Goal: Transaction & Acquisition: Purchase product/service

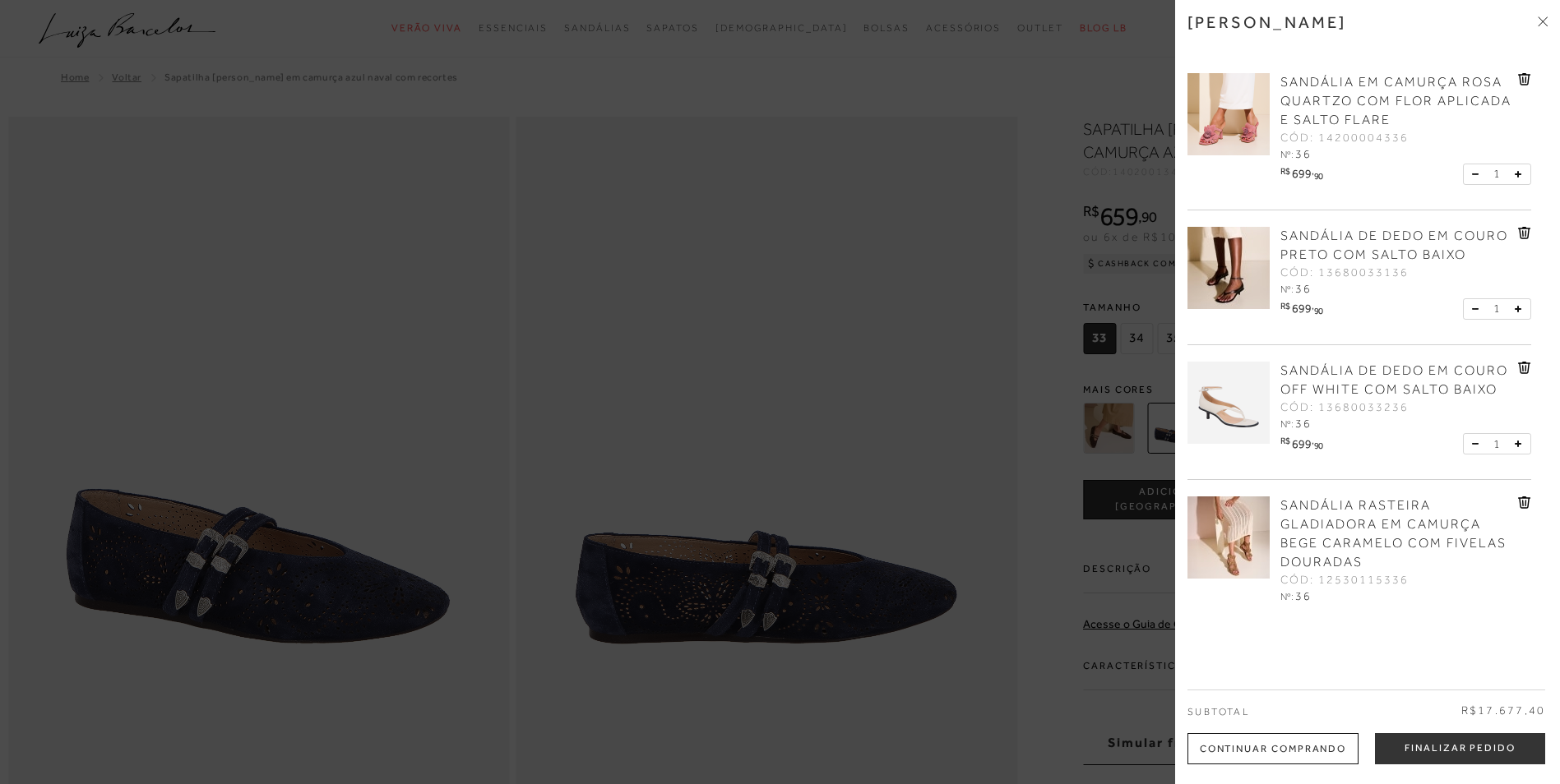
click at [830, 392] on div at bounding box center [780, 392] width 1560 height 784
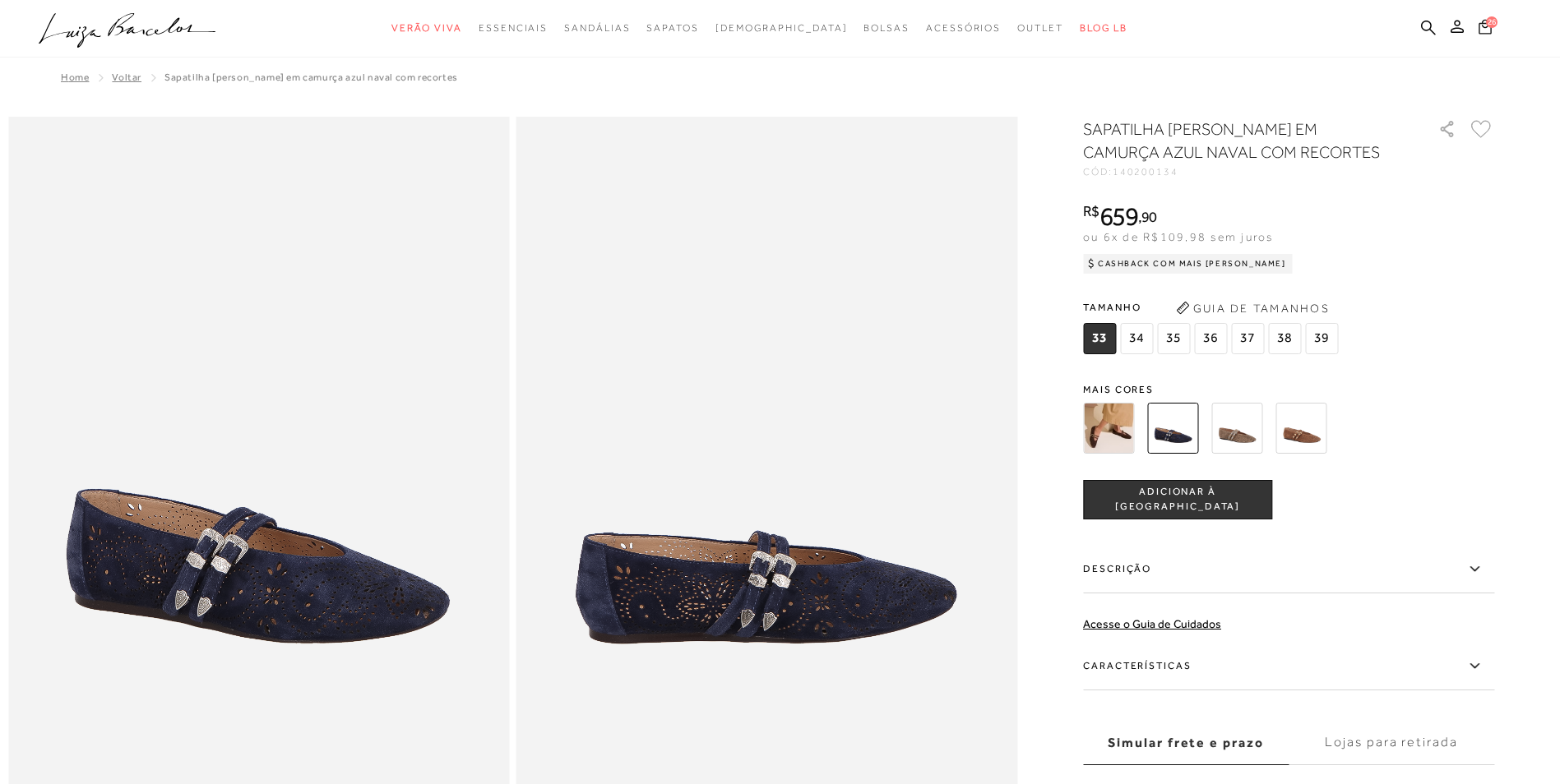
click at [1490, 21] on span "26" at bounding box center [1491, 22] width 11 height 11
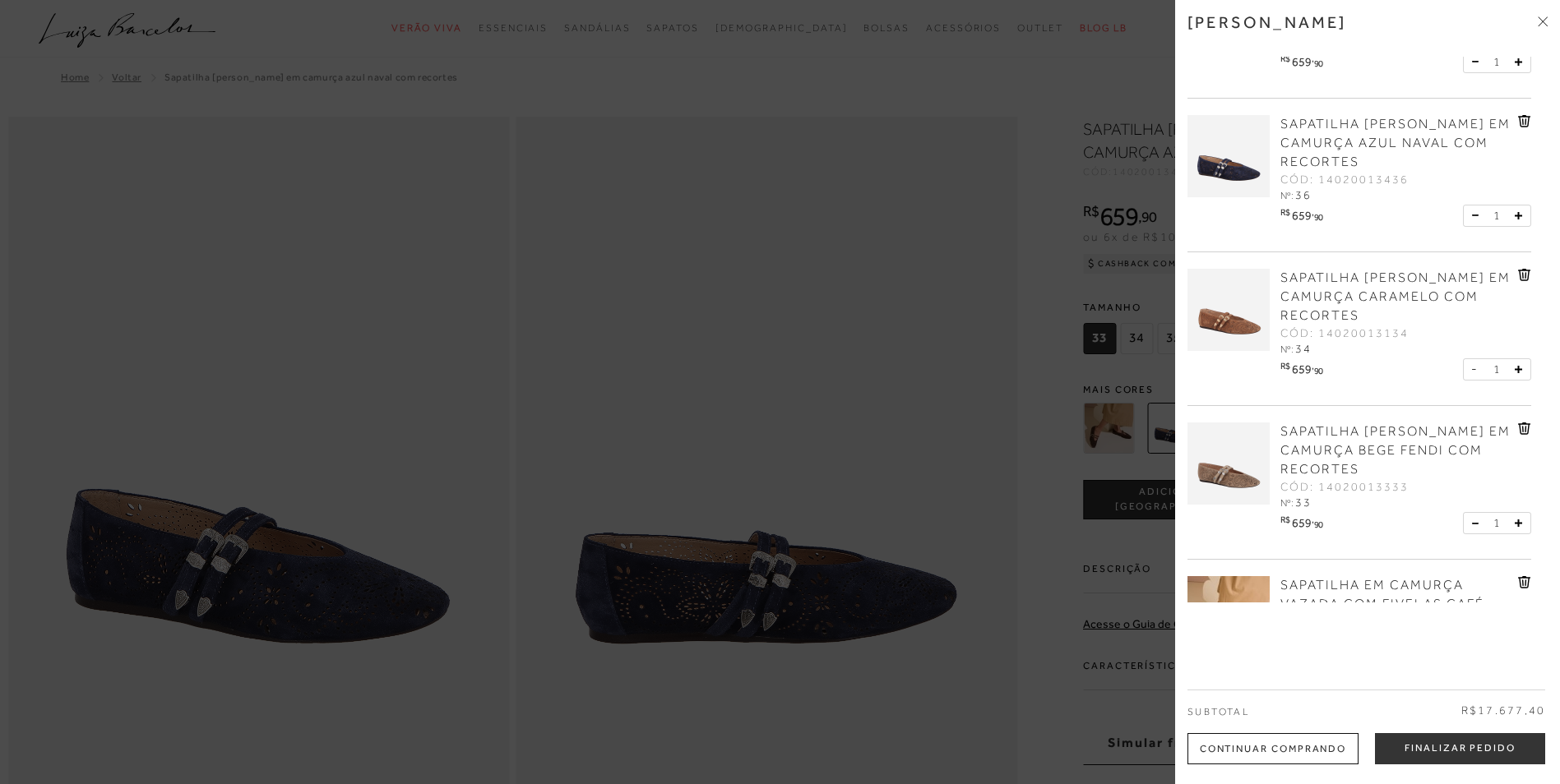
scroll to position [2219, 0]
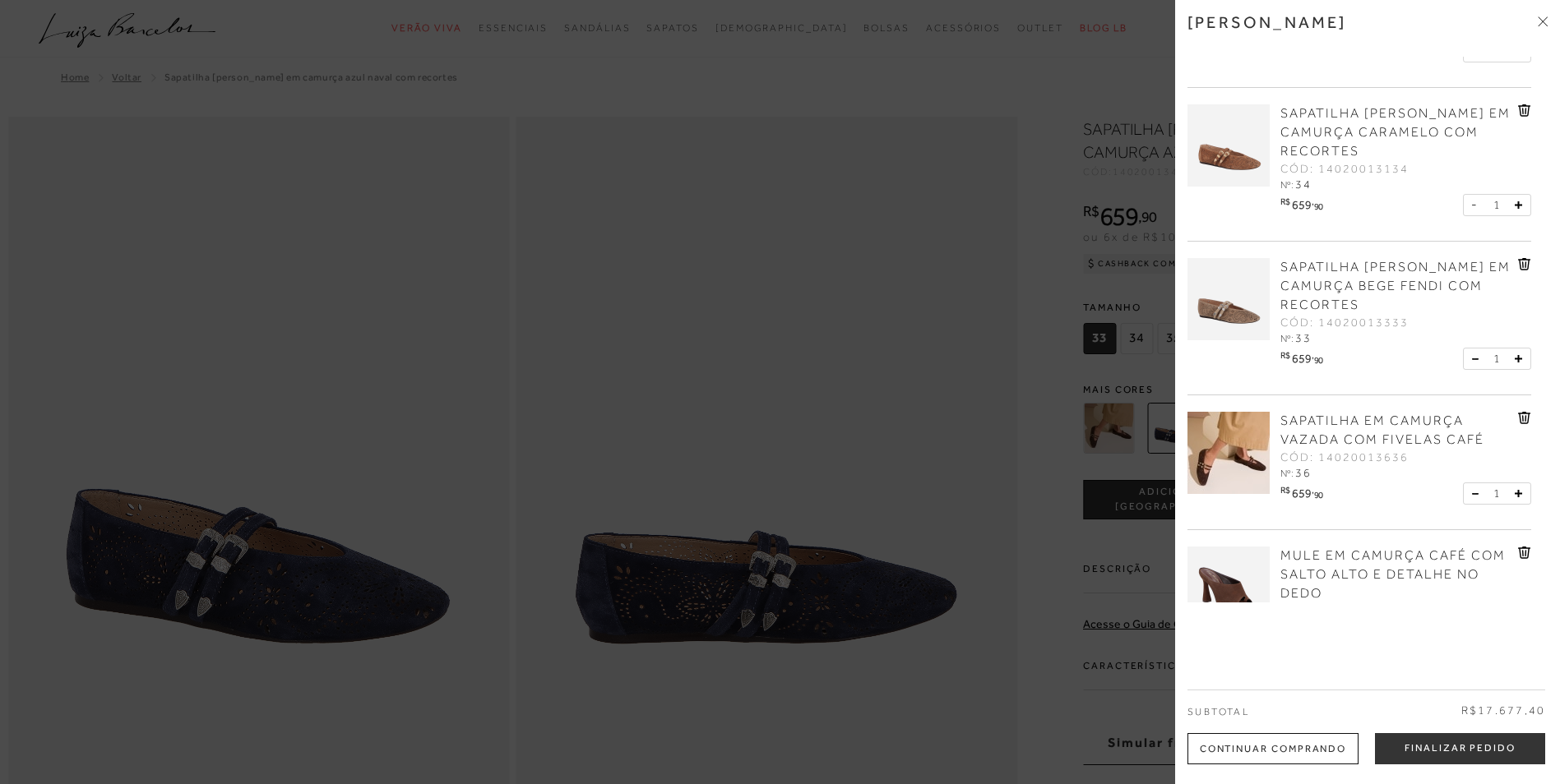
click at [1355, 425] on span "SAPATILHA EM CAMURÇA VAZADA COM FIVELAS CAFÉ" at bounding box center [1382, 430] width 204 height 34
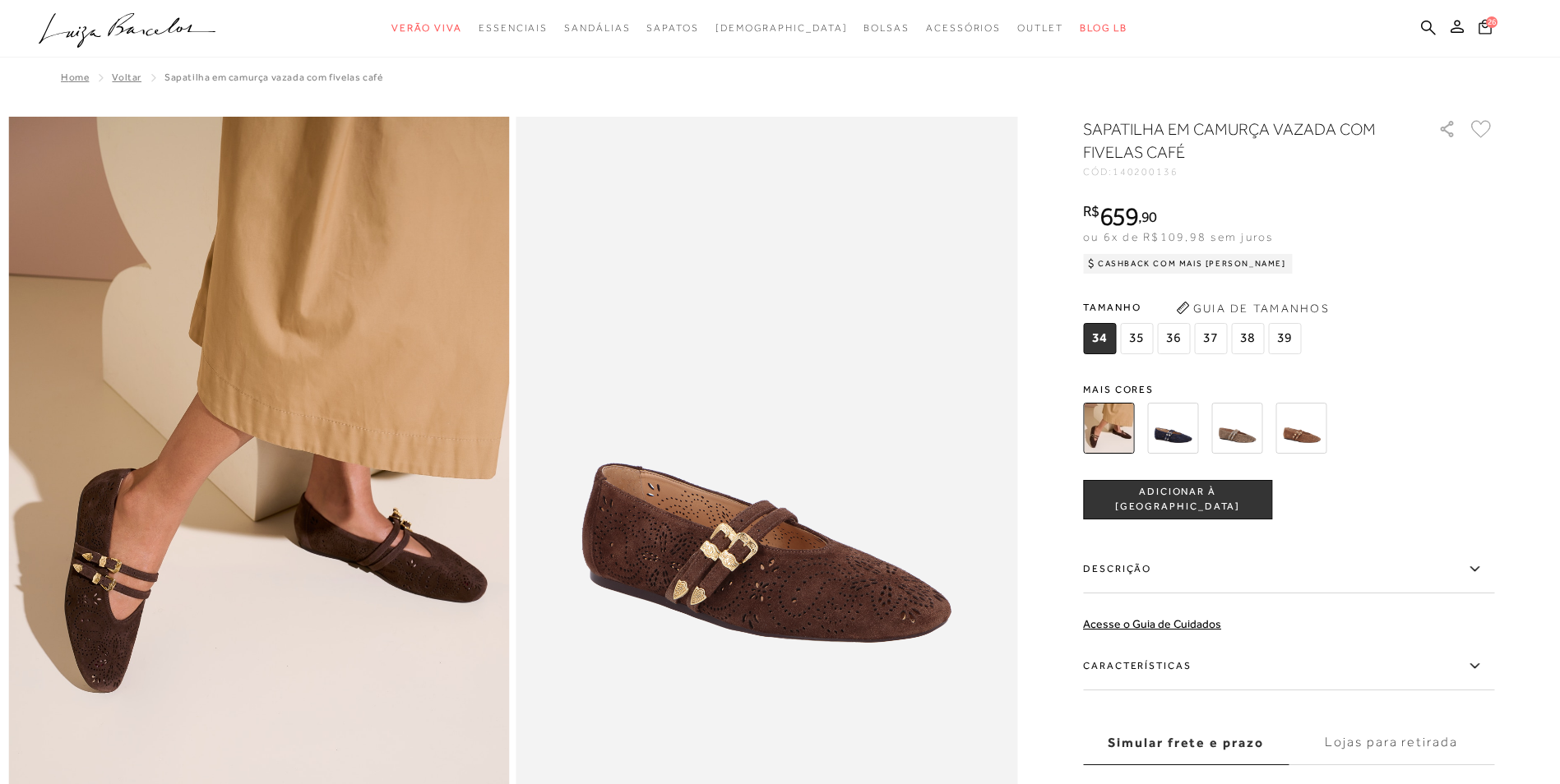
click at [1487, 20] on span "26" at bounding box center [1491, 22] width 11 height 11
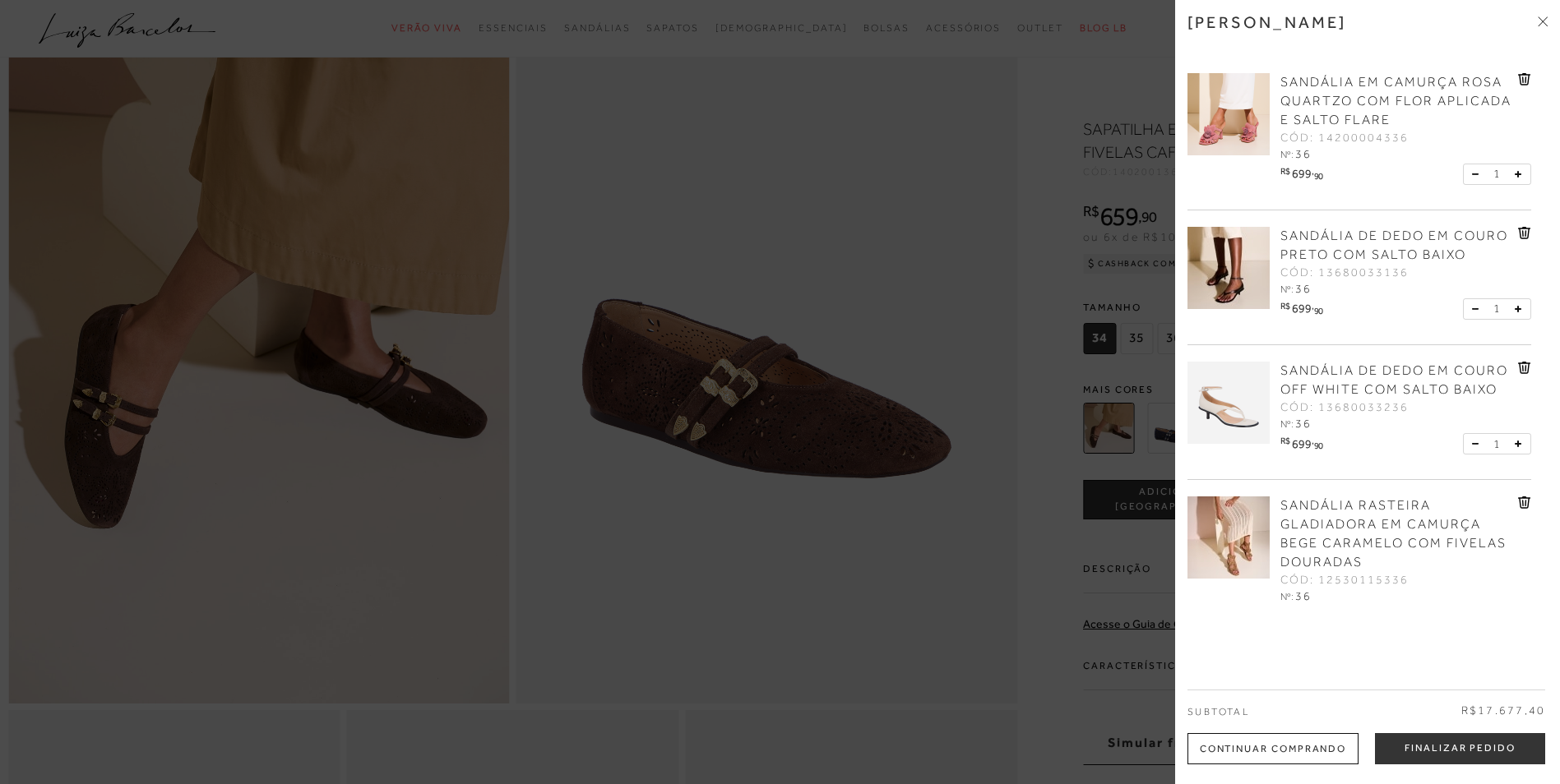
click at [605, 183] on div at bounding box center [780, 392] width 1560 height 784
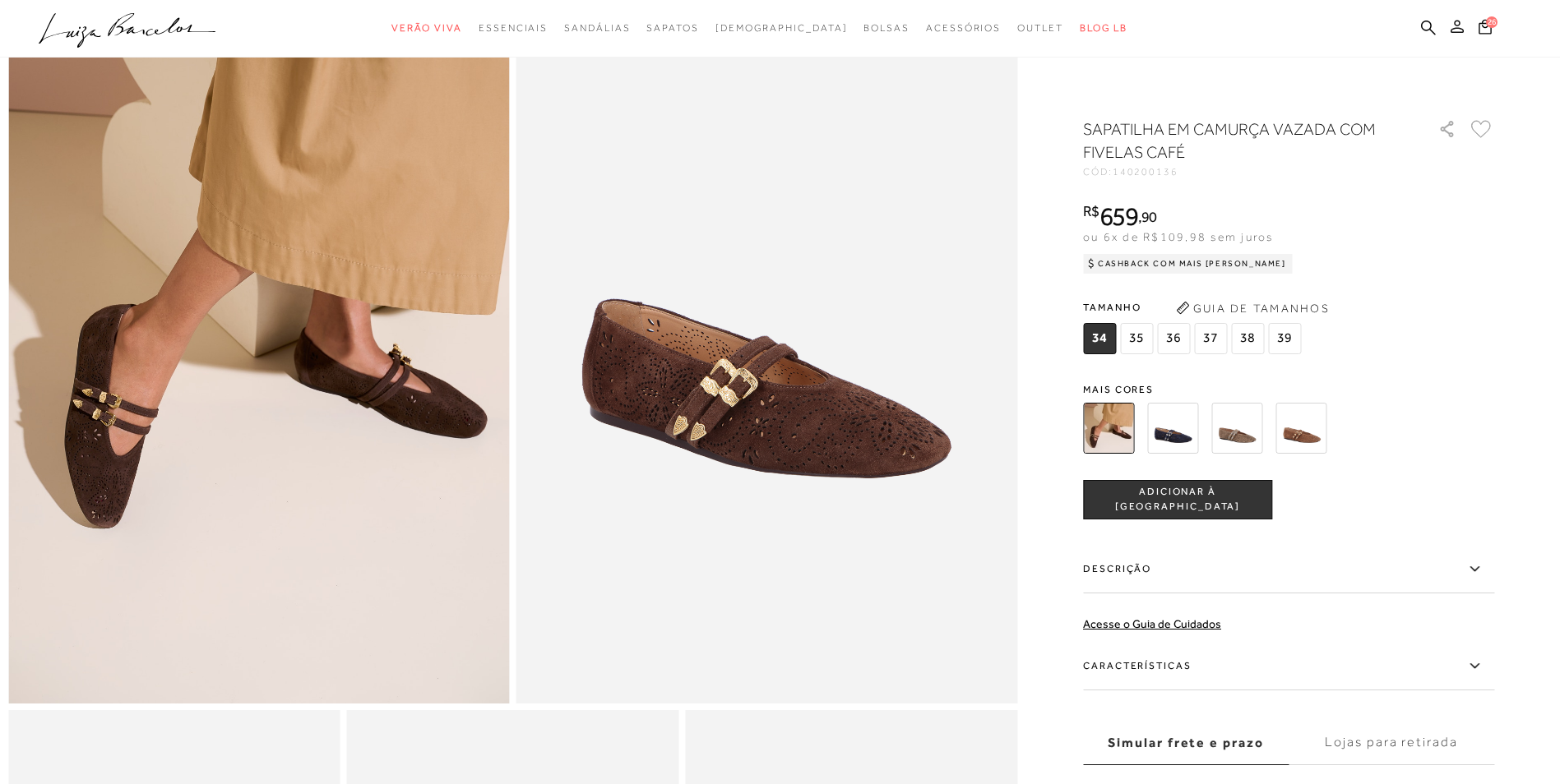
click at [1458, 24] on icon at bounding box center [1457, 26] width 13 height 13
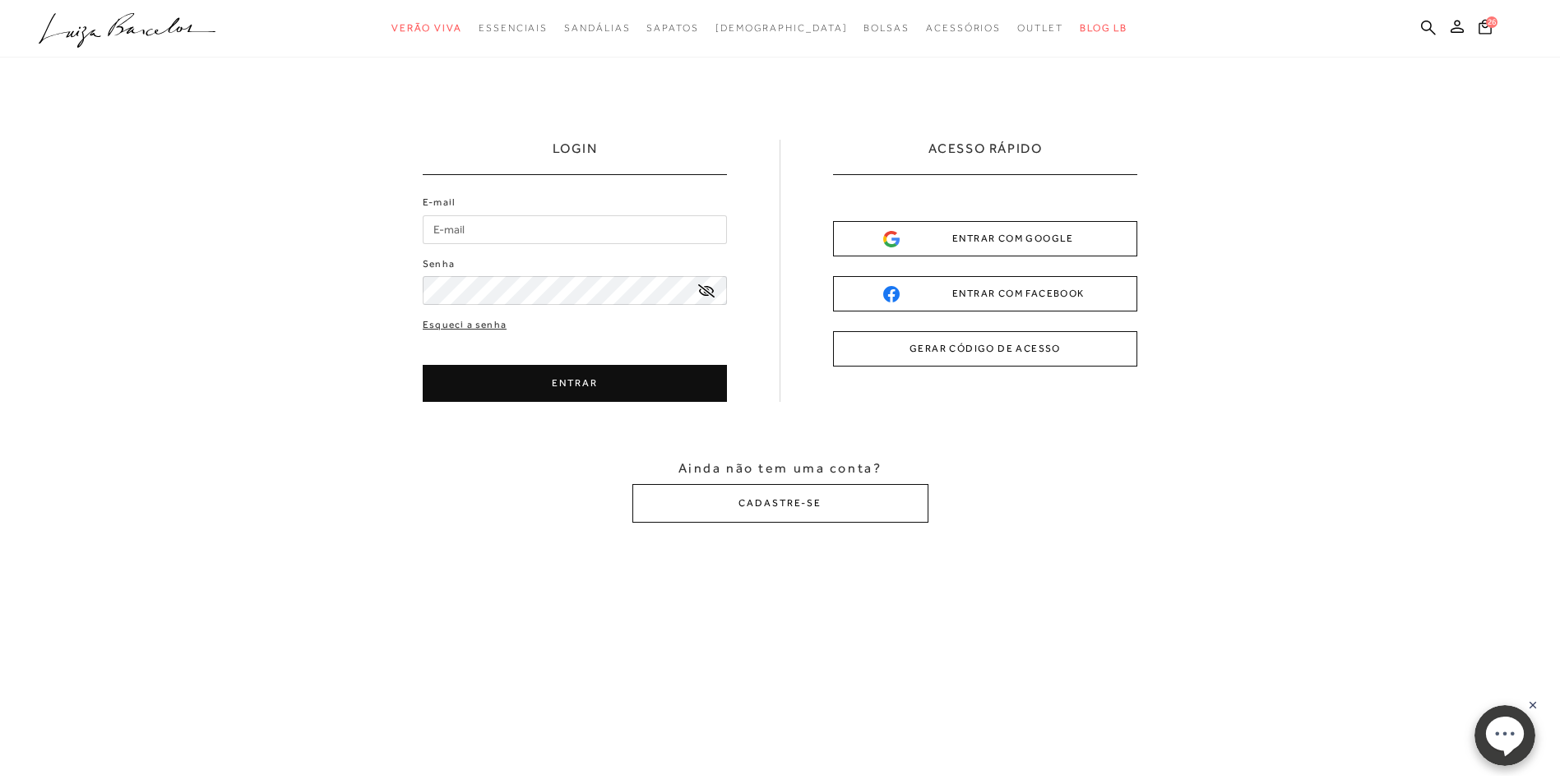
click at [459, 232] on input "E-mail" at bounding box center [575, 229] width 304 height 29
type input "[EMAIL_ADDRESS][DOMAIN_NAME]"
click at [575, 385] on button "ENTRAR" at bounding box center [575, 383] width 304 height 37
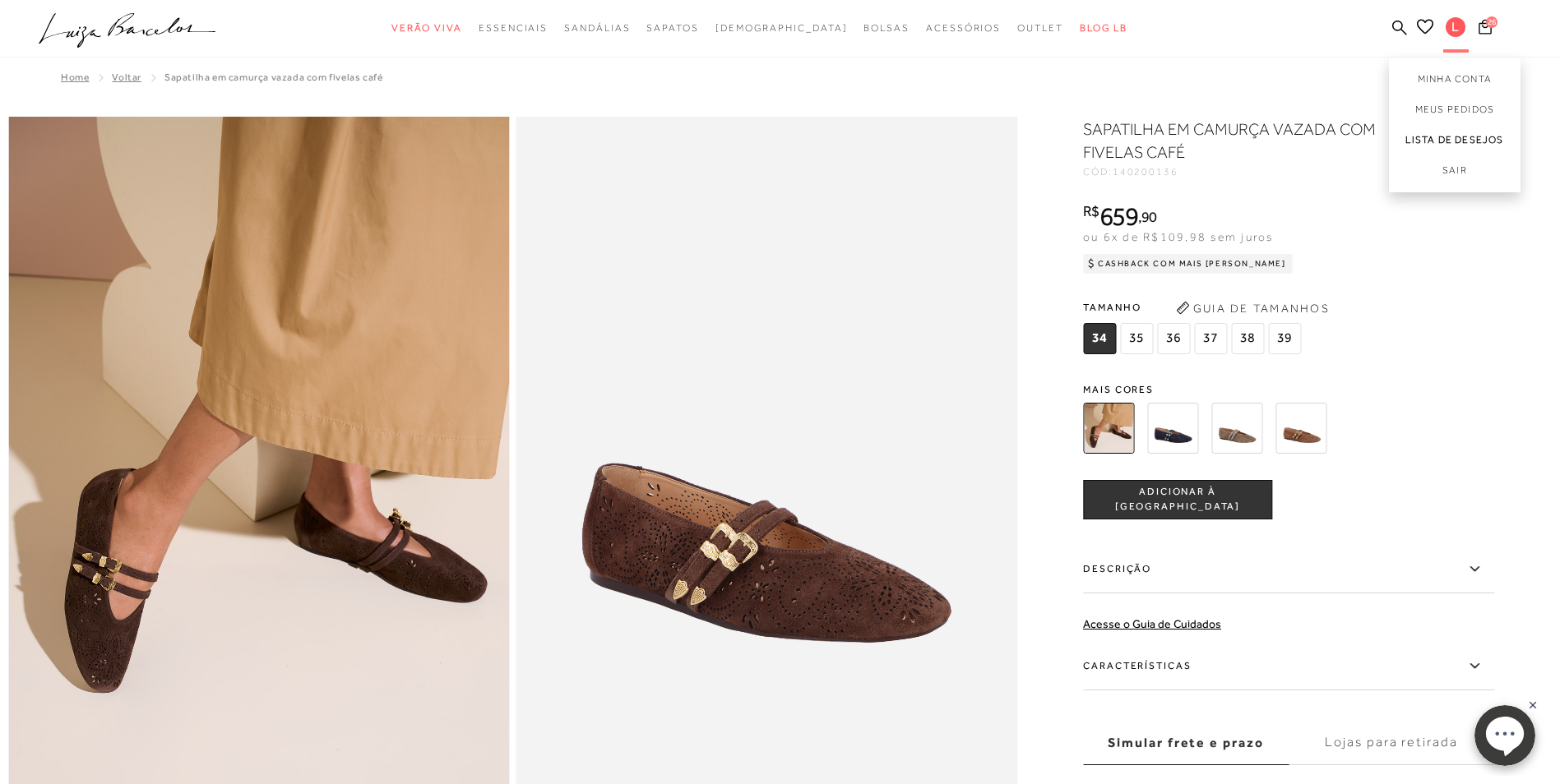
click at [1442, 142] on link "Lista de desejos" at bounding box center [1454, 140] width 131 height 30
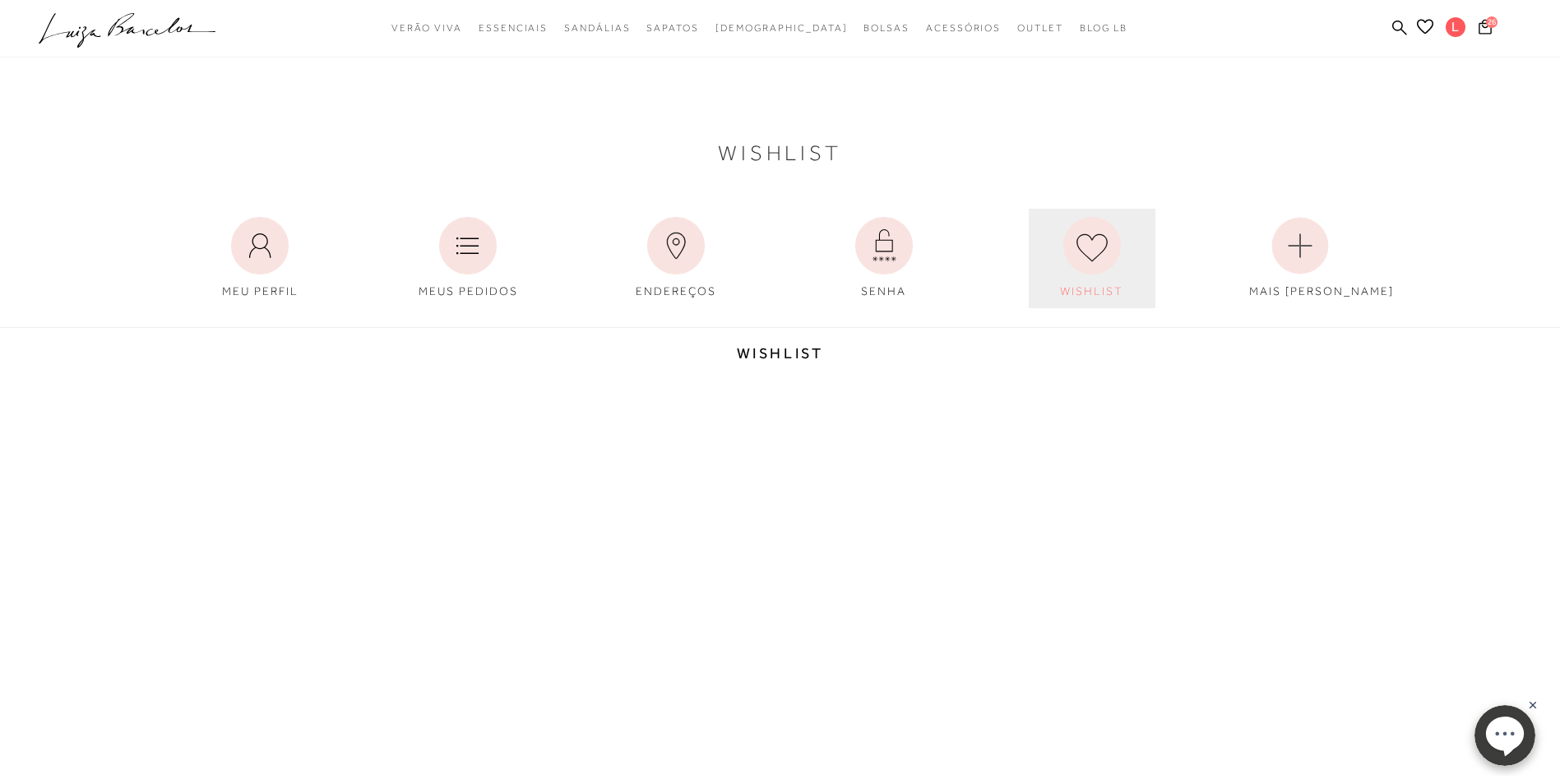
click at [1090, 265] on icon at bounding box center [1092, 246] width 57 height 57
click at [1487, 23] on span "26" at bounding box center [1491, 22] width 11 height 11
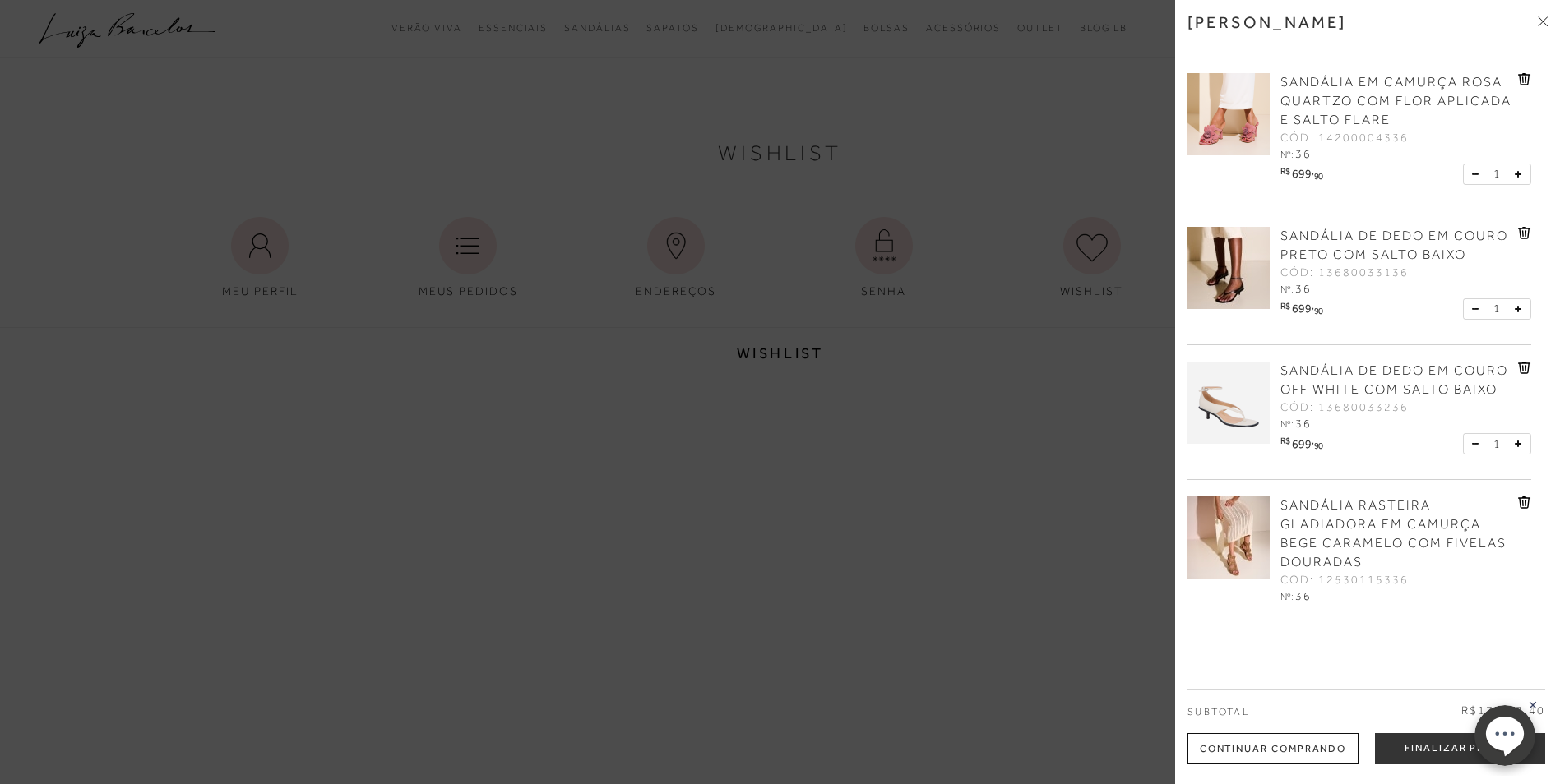
click at [969, 428] on div at bounding box center [780, 392] width 1560 height 784
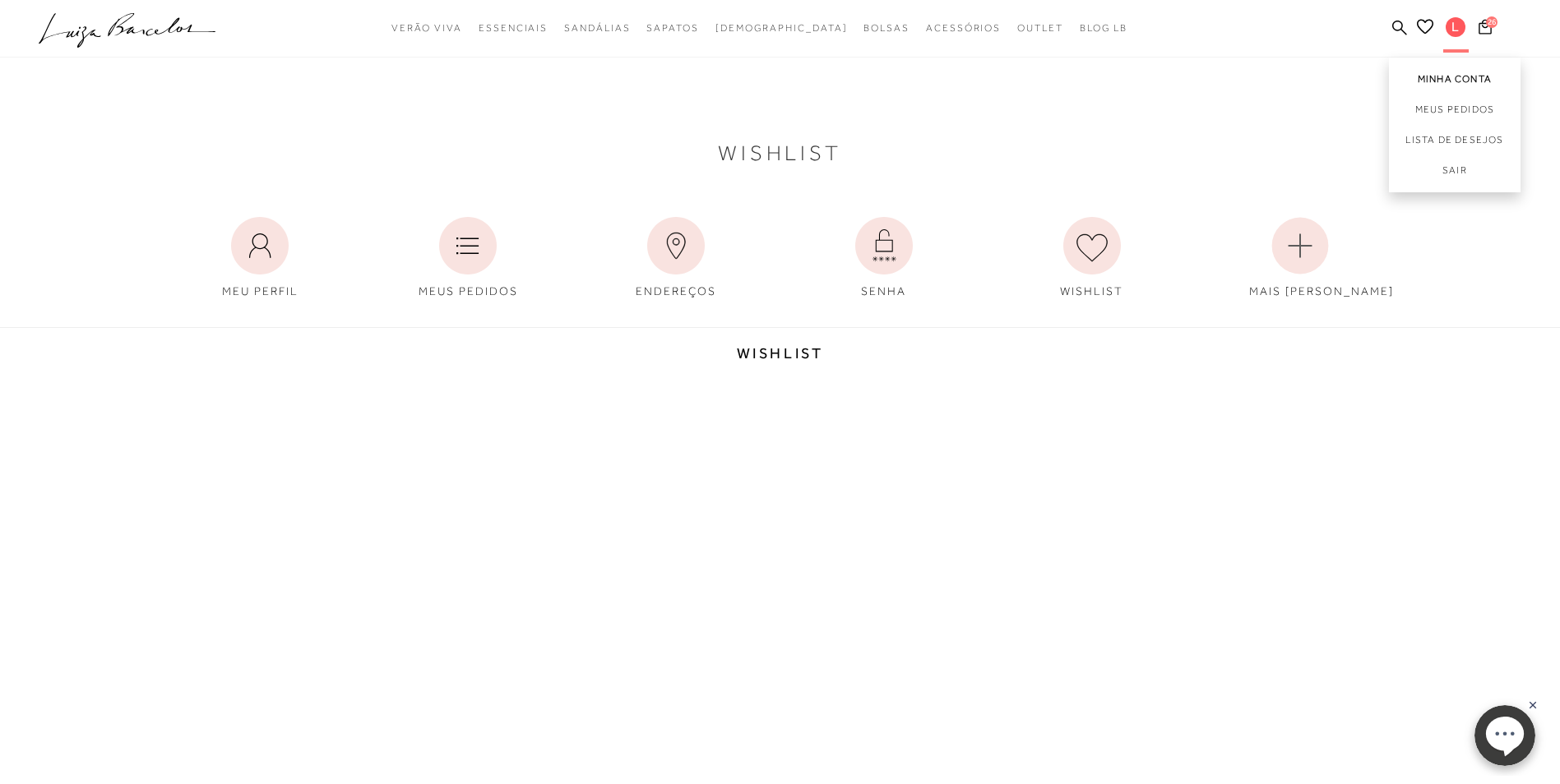
click at [1425, 76] on link "Minha Conta" at bounding box center [1454, 76] width 131 height 37
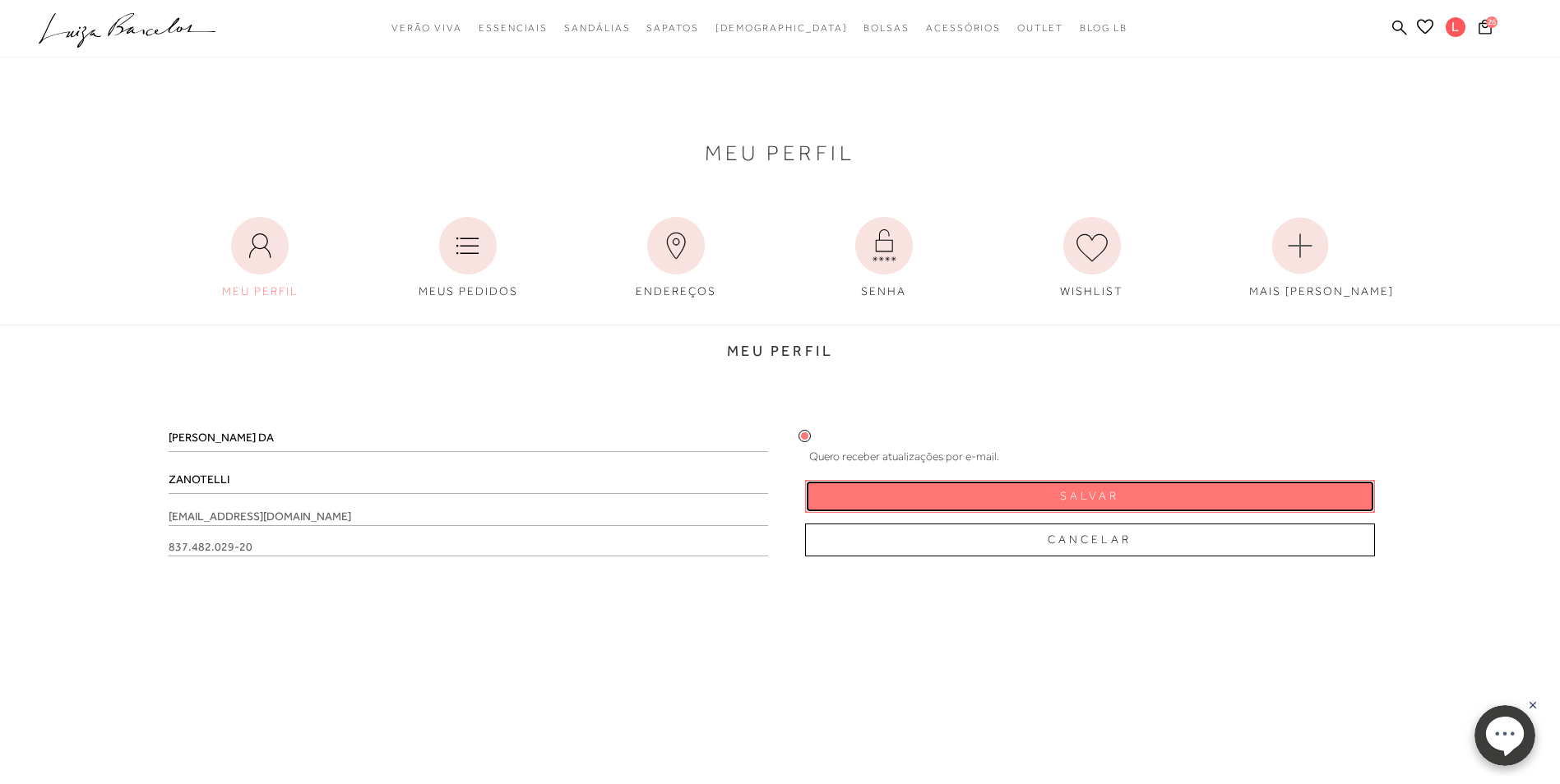
click at [1096, 496] on span "Salvar" at bounding box center [1089, 496] width 59 height 16
click at [1084, 498] on span "Salvar" at bounding box center [1089, 496] width 59 height 16
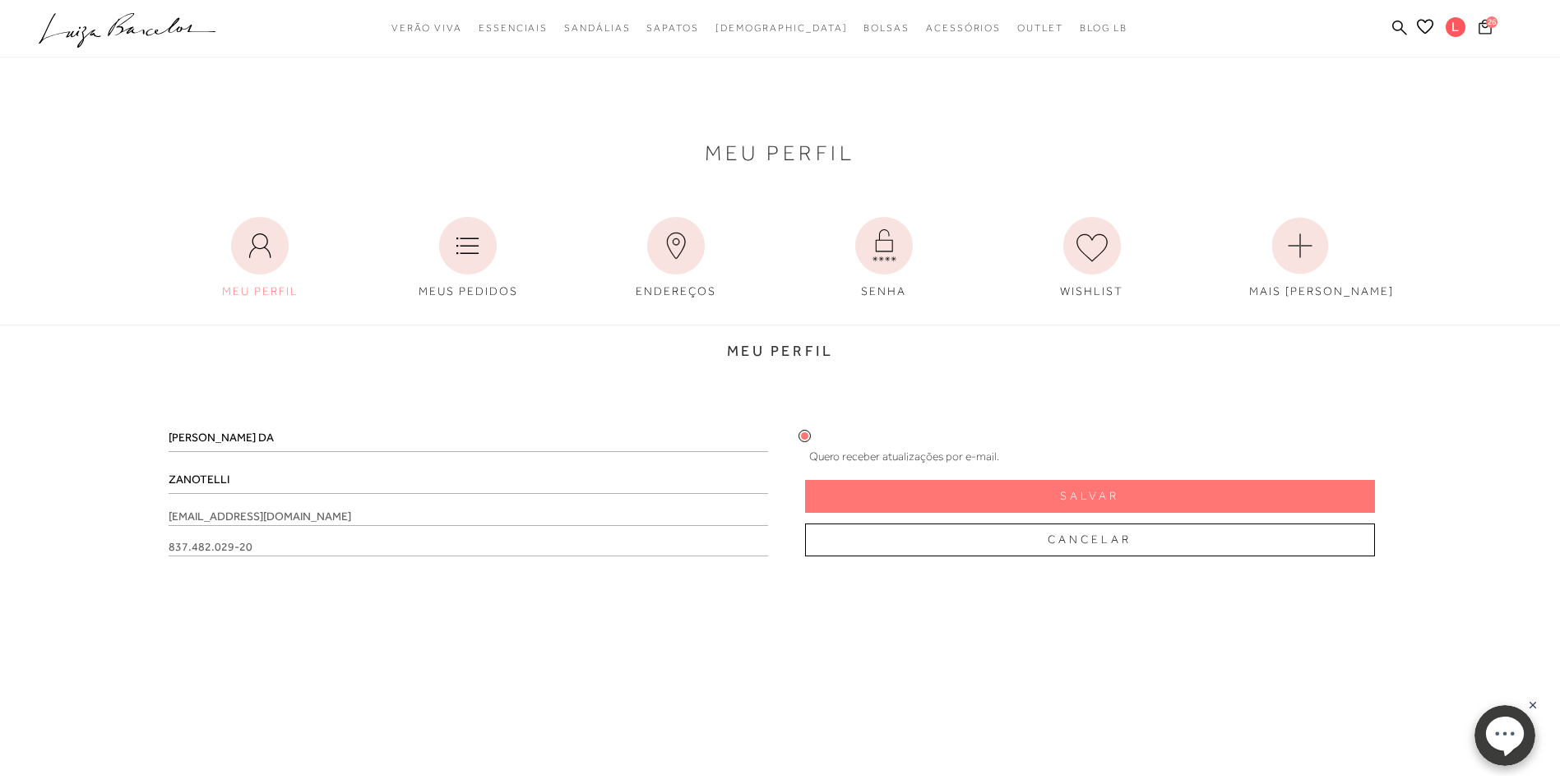
click at [1490, 26] on span "26" at bounding box center [1491, 22] width 11 height 11
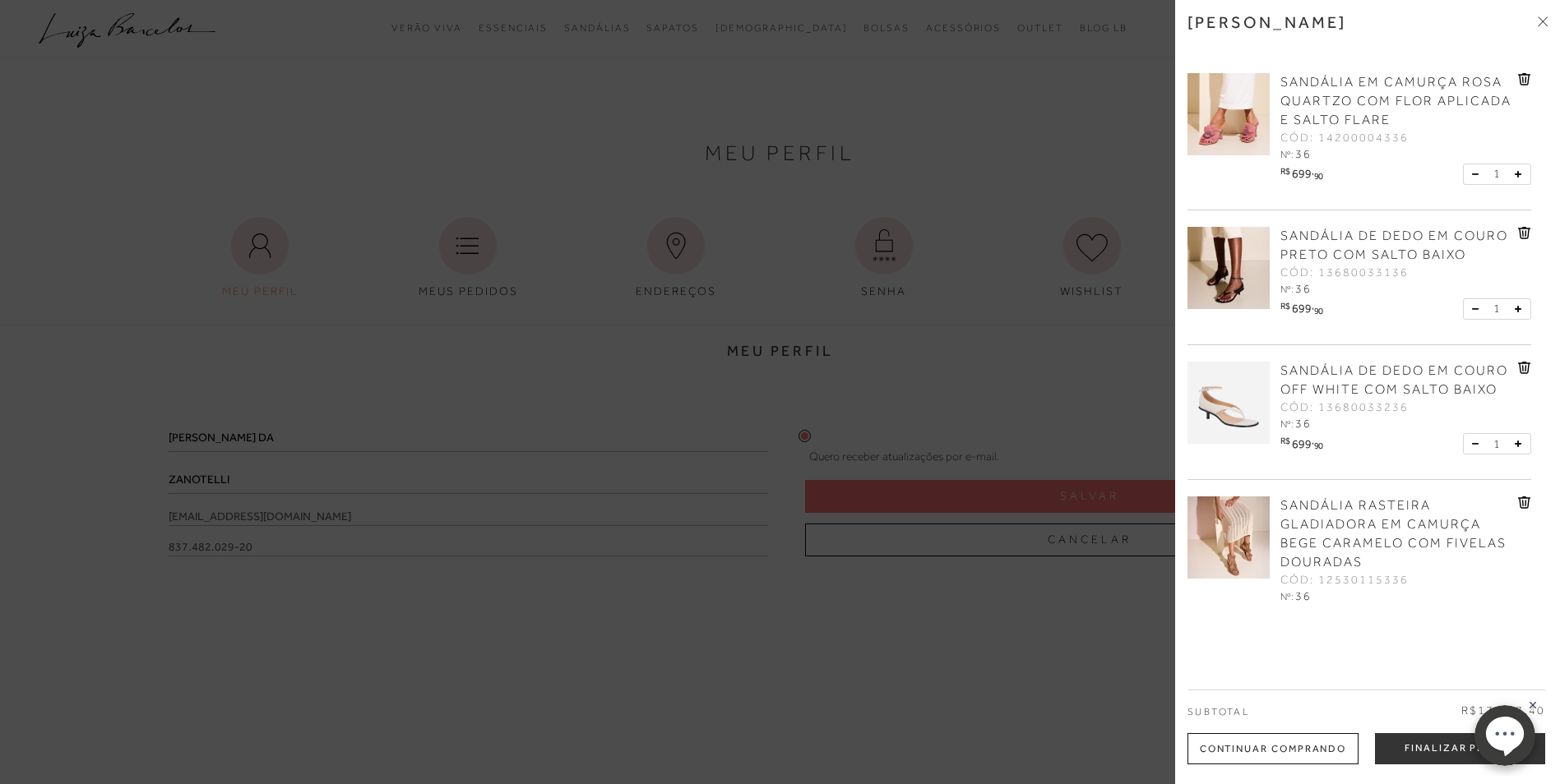
click at [969, 141] on div at bounding box center [780, 392] width 1560 height 784
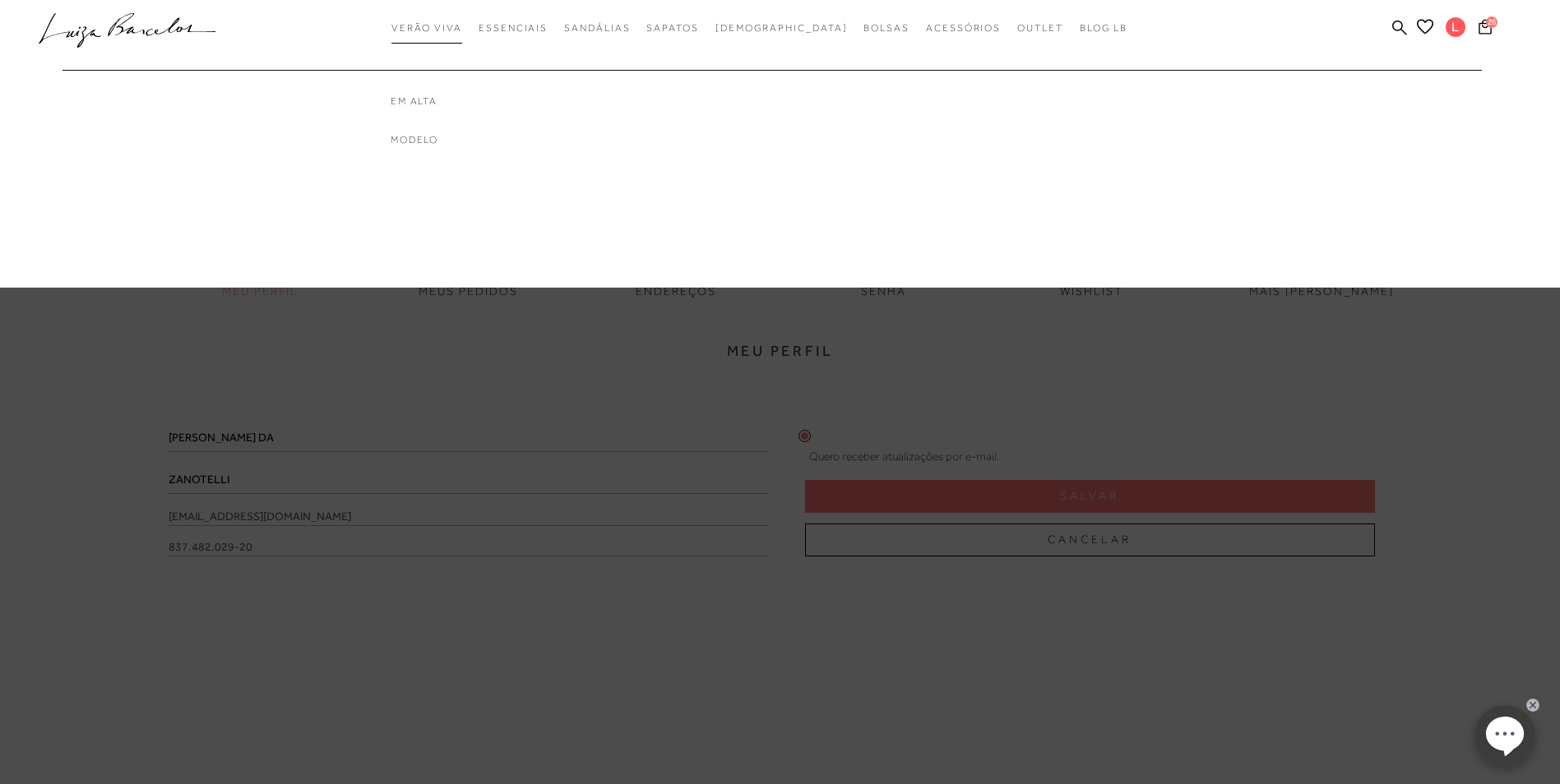
click at [453, 26] on span "Verão Viva" at bounding box center [426, 28] width 70 height 11
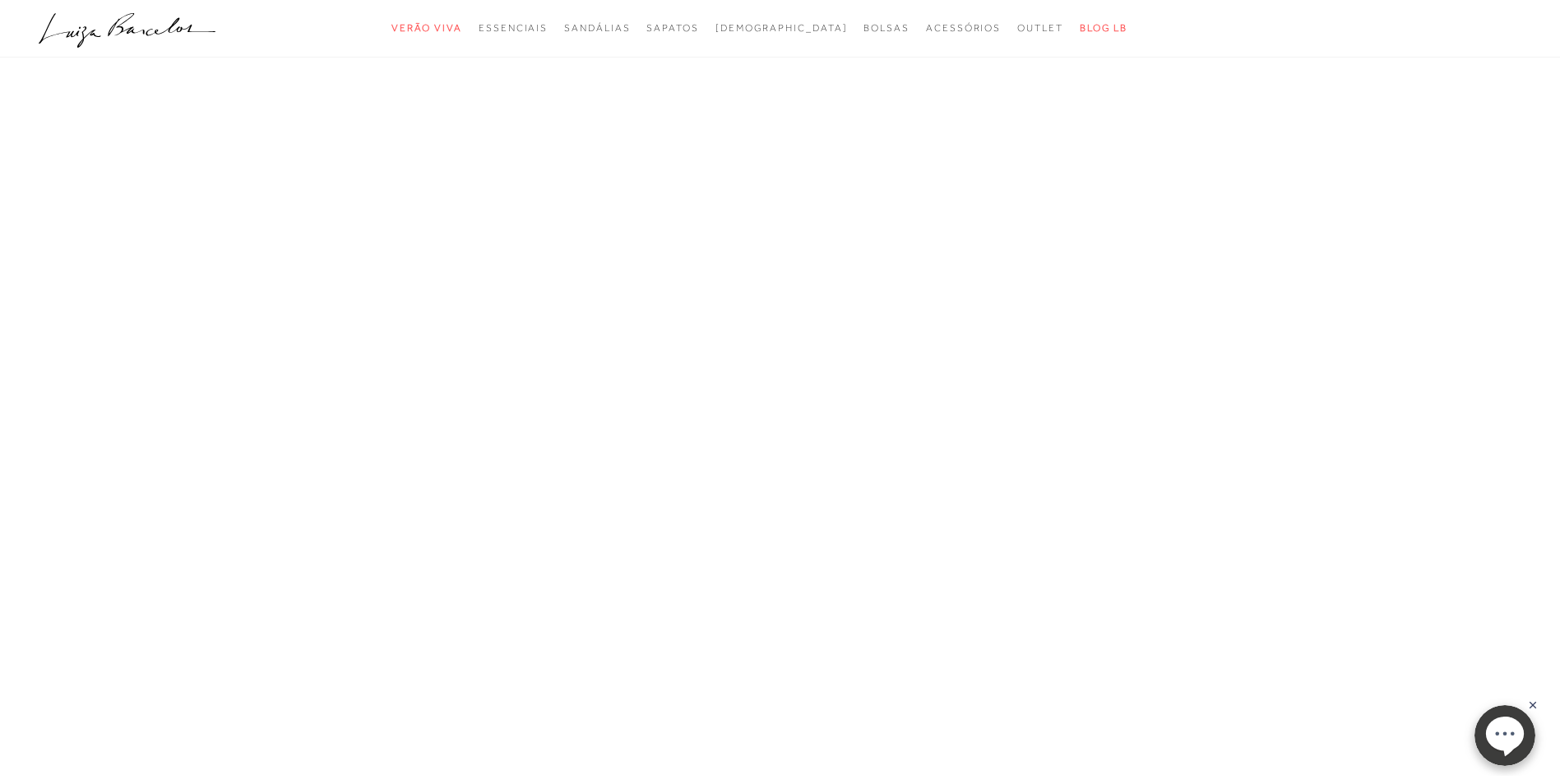
click at [454, 23] on div "categoryHeader .a{fill-rule:evenodd;} Verão Viva [GEOGRAPHIC_DATA]" at bounding box center [780, 392] width 1560 height 784
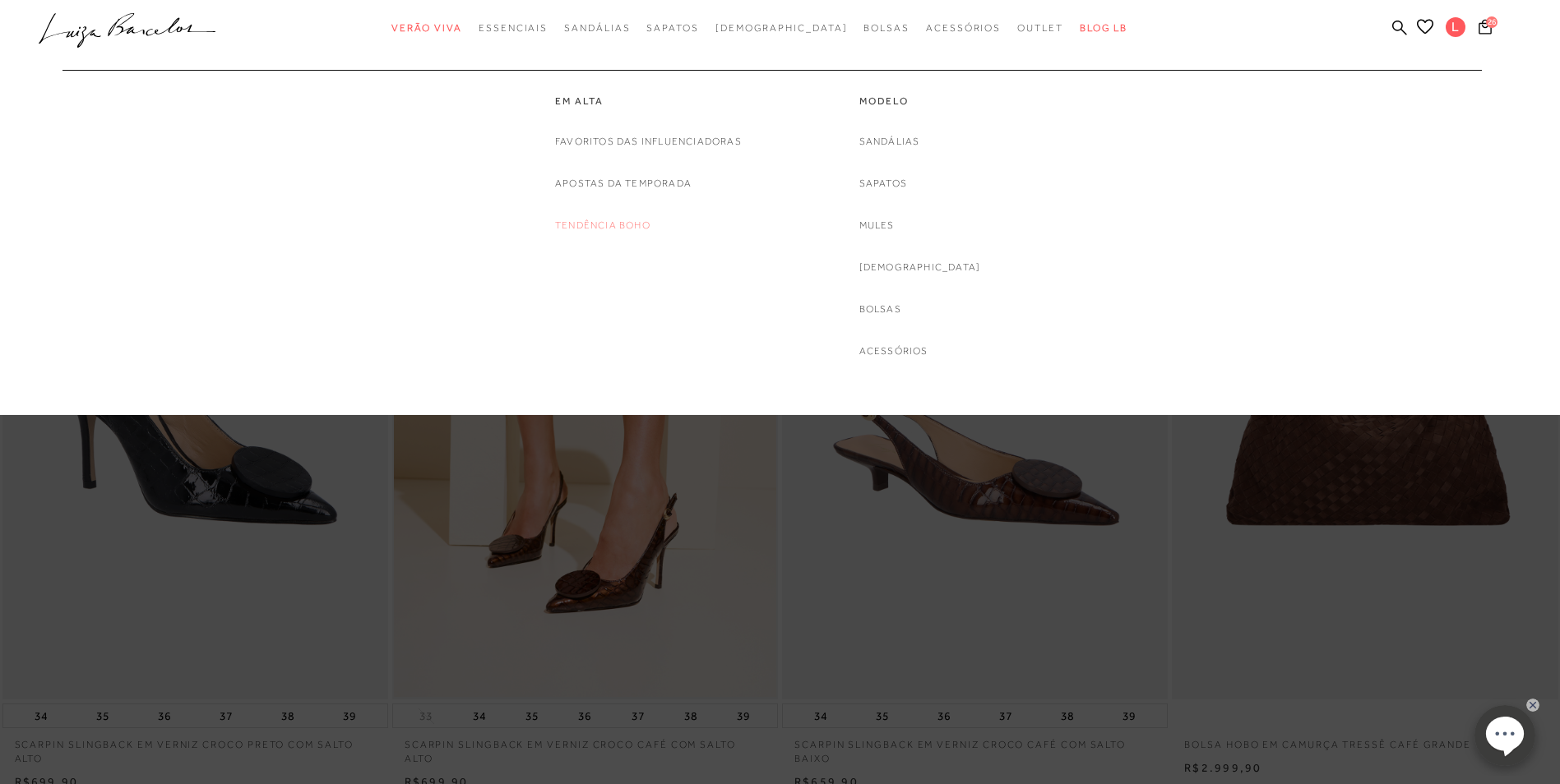
click at [619, 222] on link "Tendência Boho" at bounding box center [603, 226] width 96 height 17
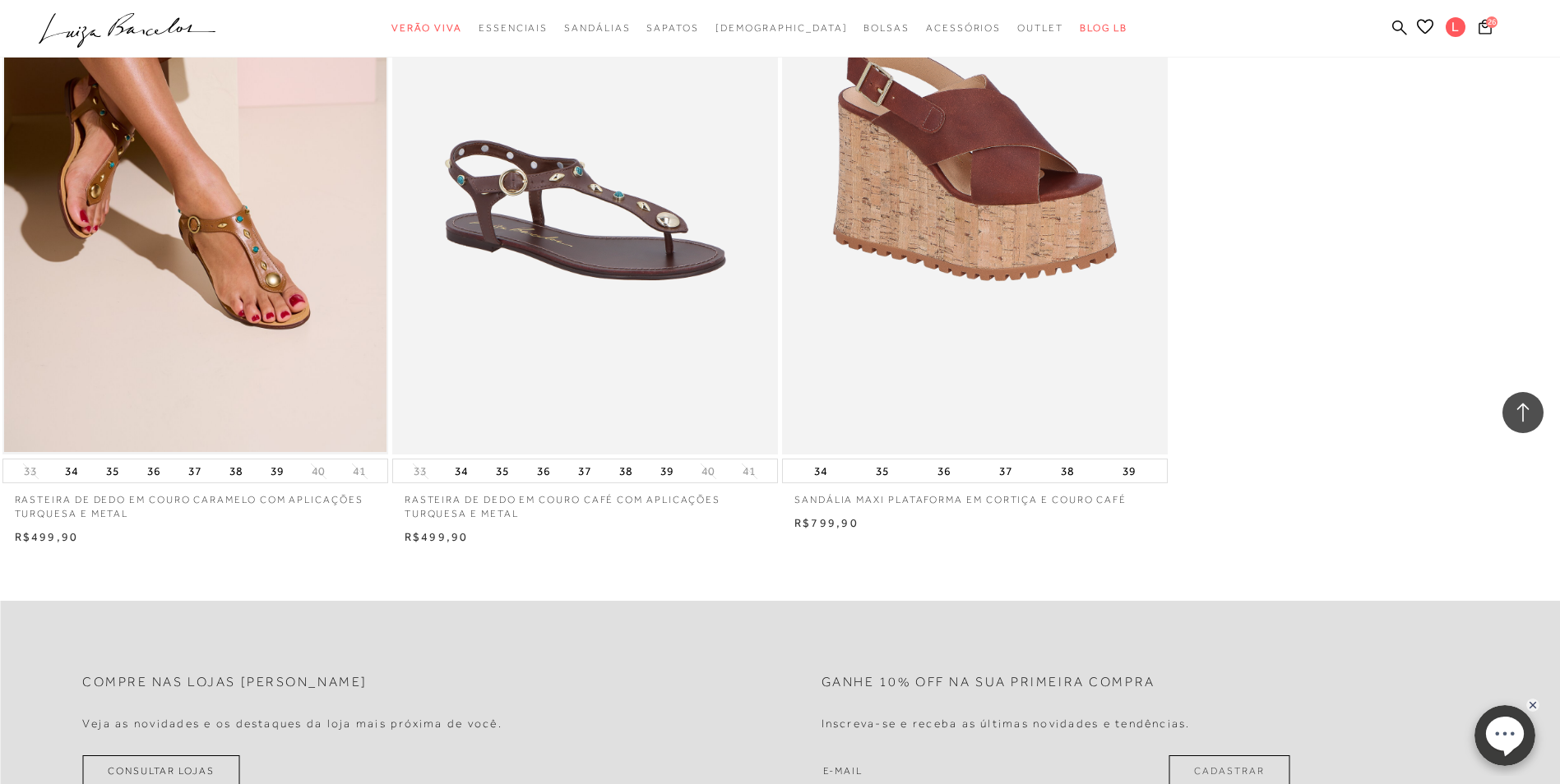
scroll to position [1973, 0]
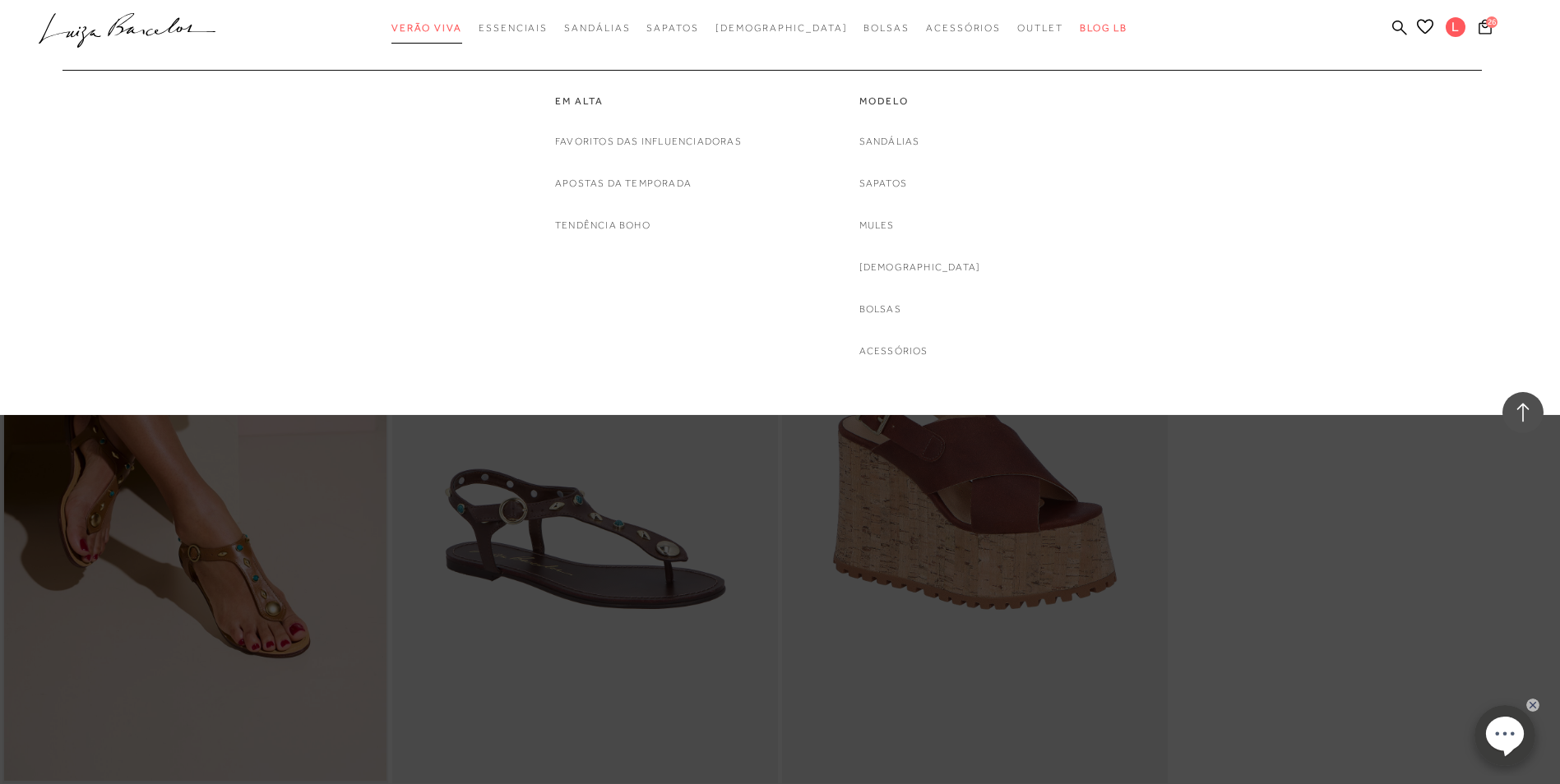
click at [462, 27] on span "Verão Viva" at bounding box center [426, 28] width 70 height 11
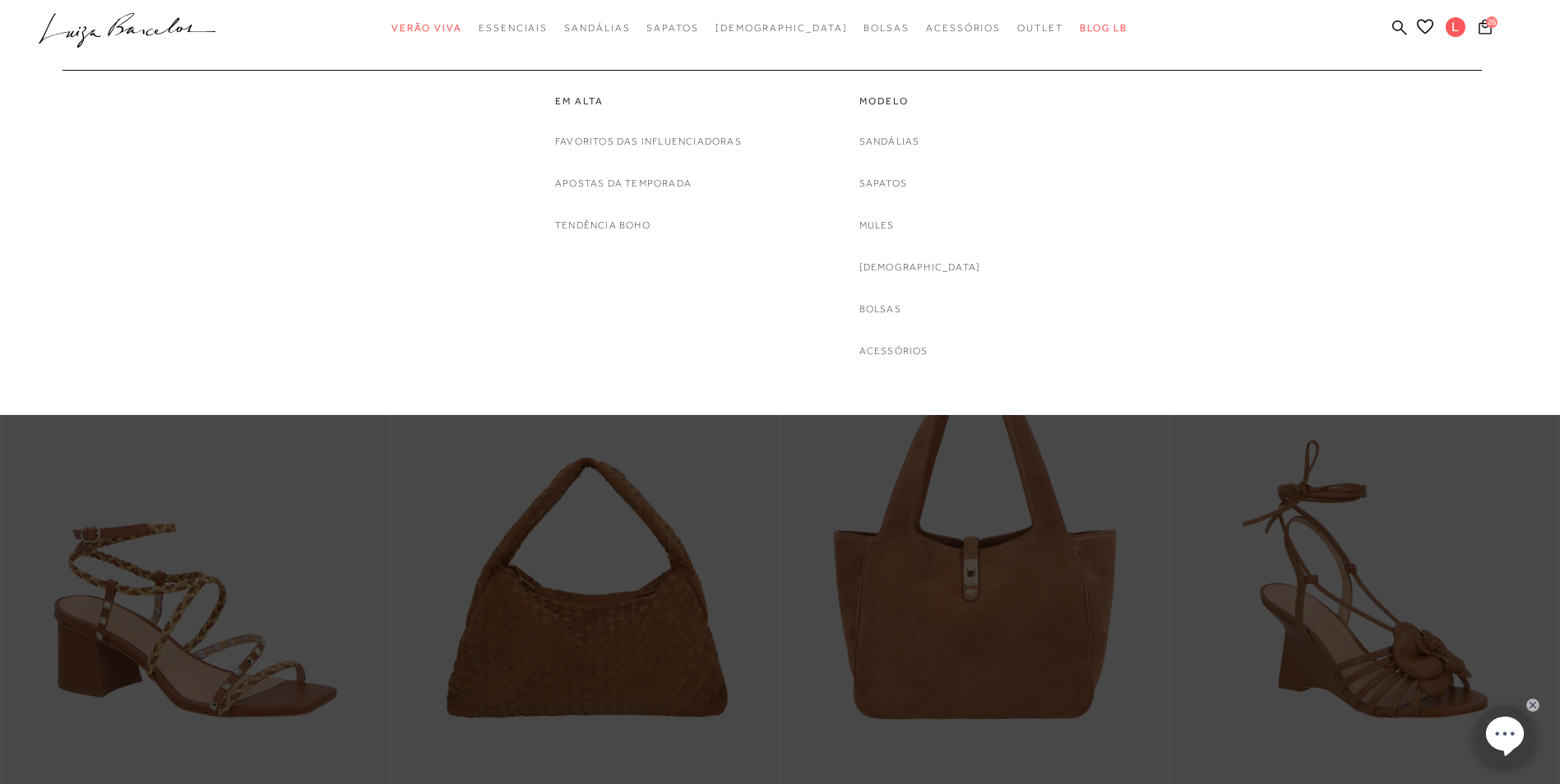
scroll to position [822, 0]
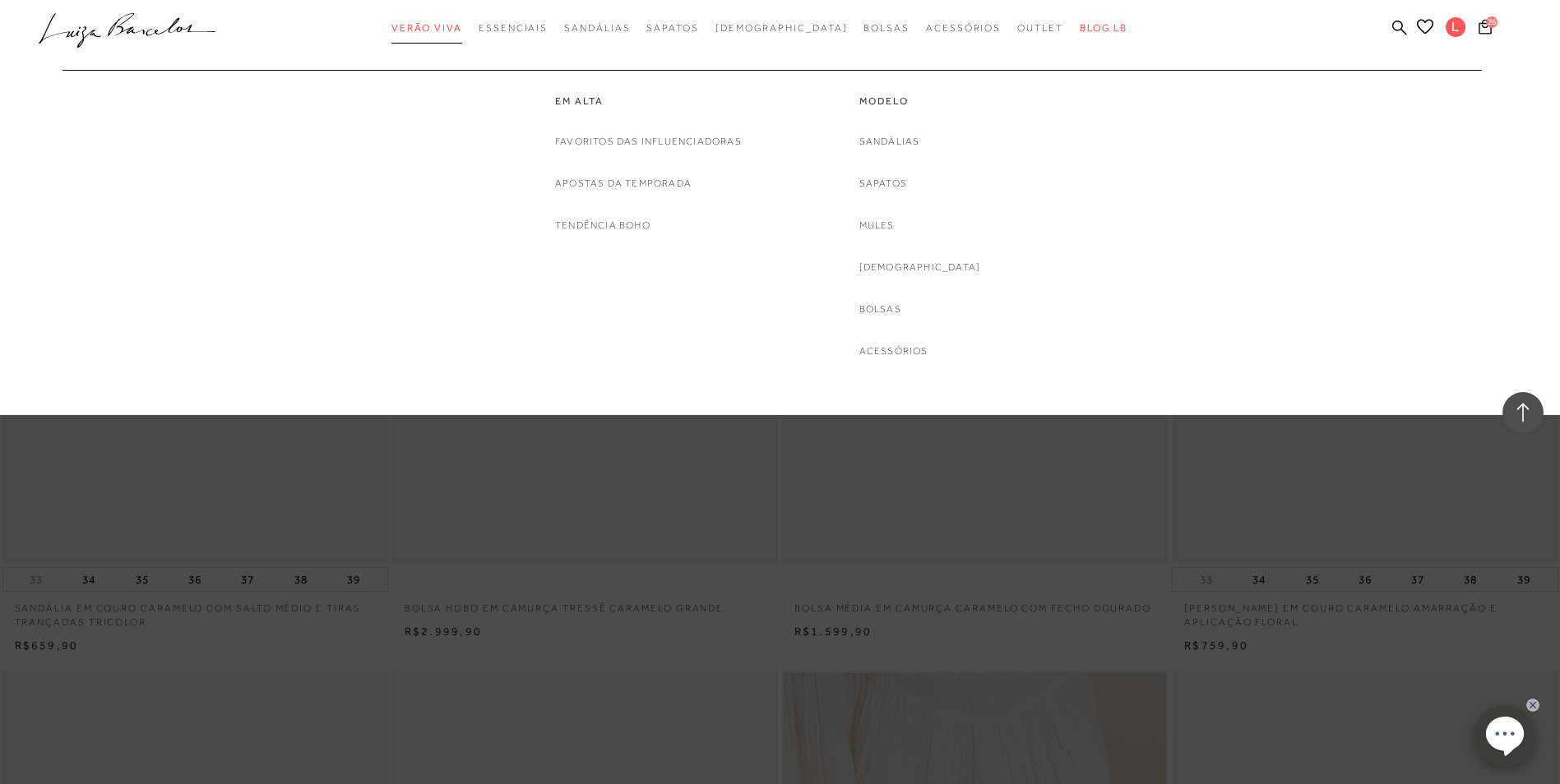
click at [453, 25] on span "Verão Viva" at bounding box center [426, 28] width 70 height 11
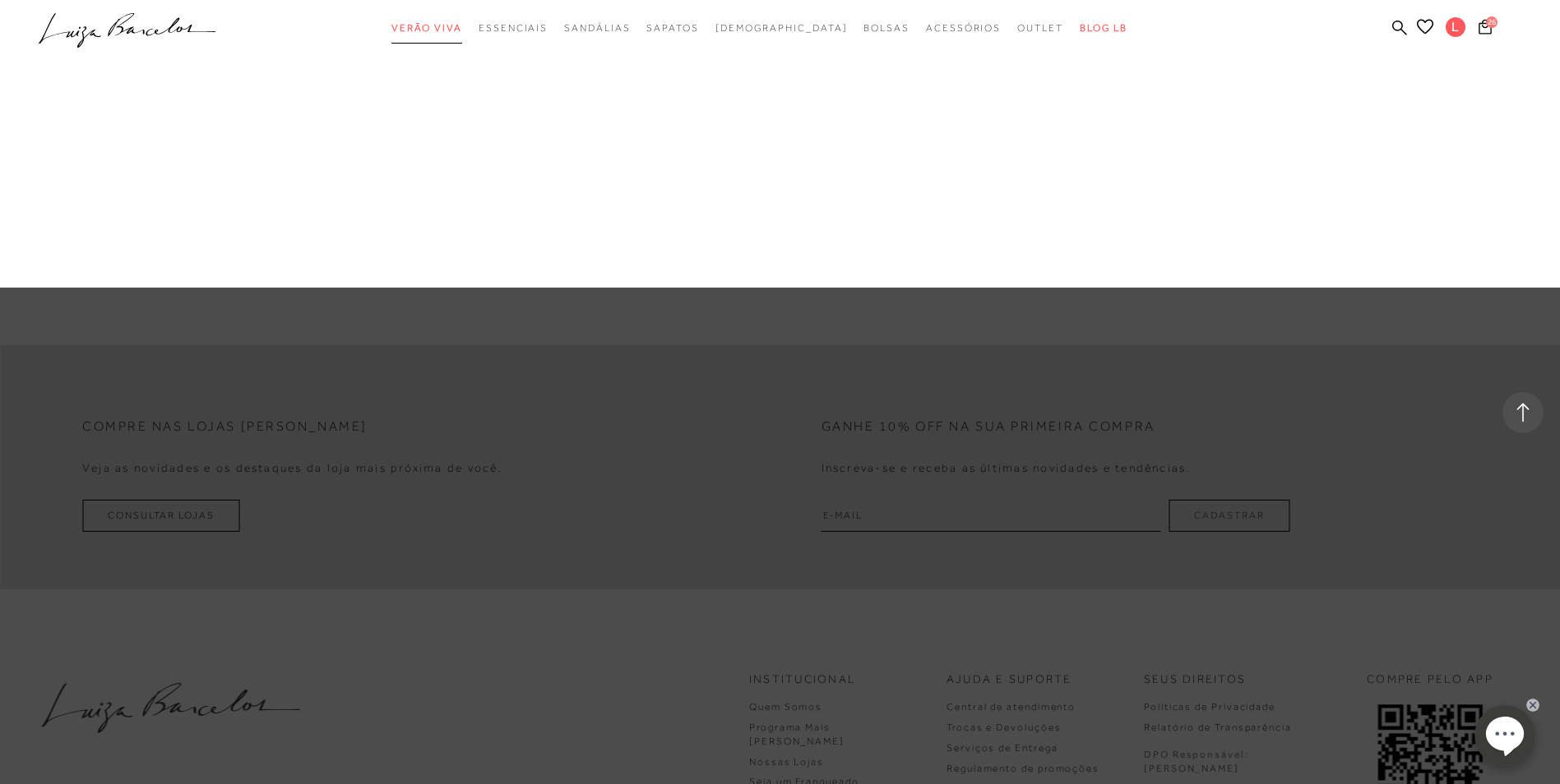
scroll to position [4027, 0]
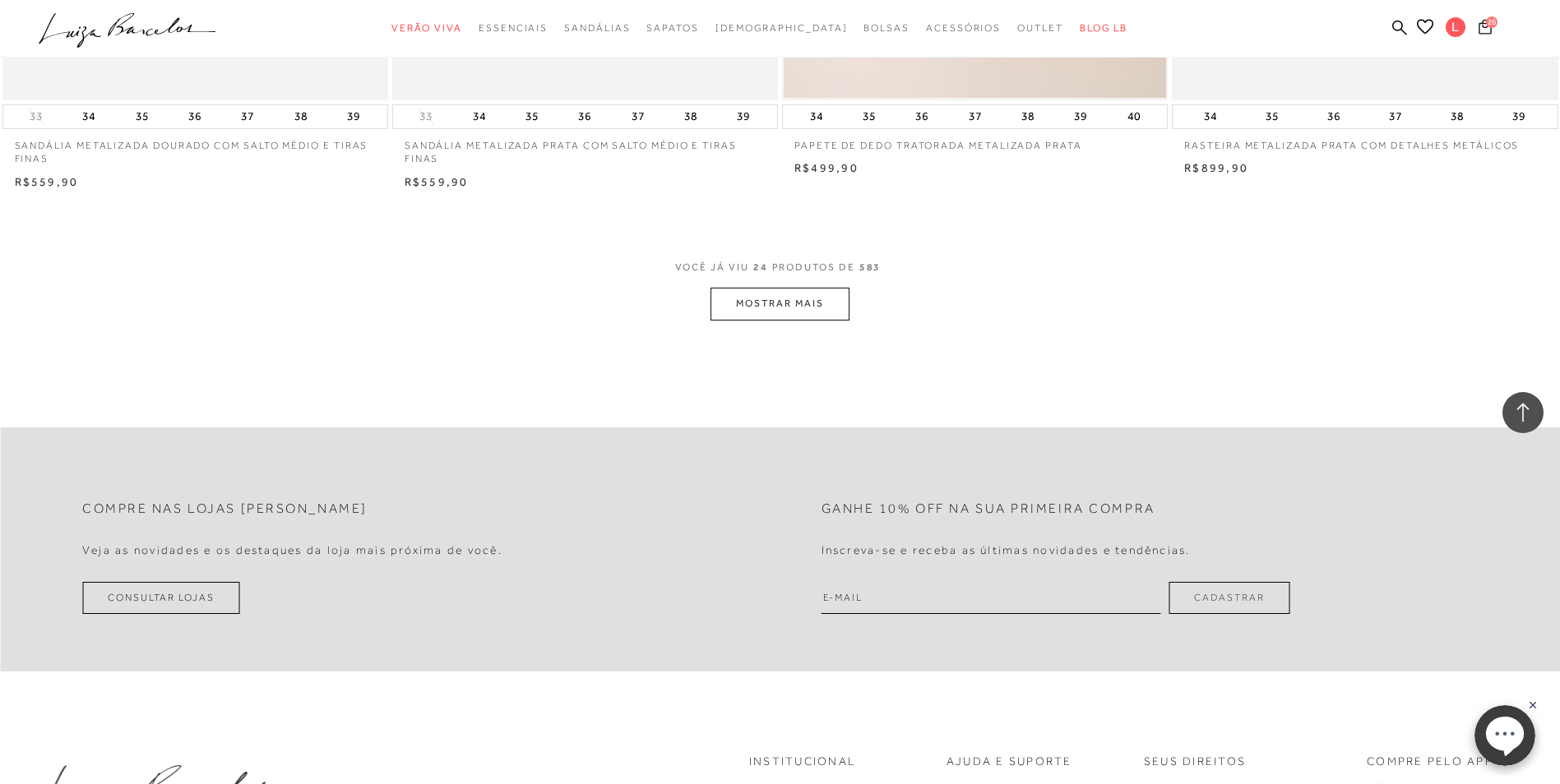
click at [1492, 17] on span "26" at bounding box center [1491, 22] width 11 height 11
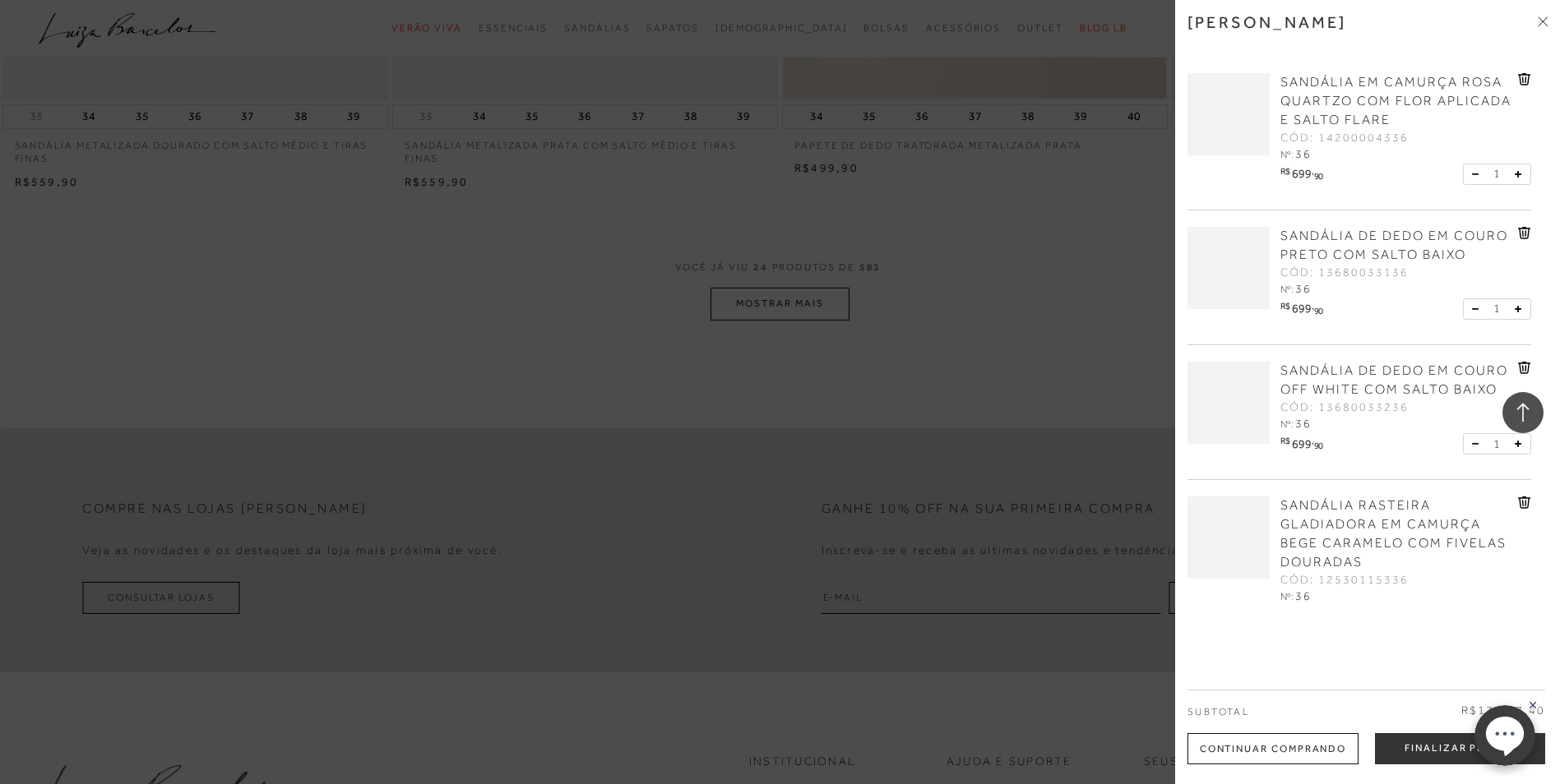
scroll to position [3945, 0]
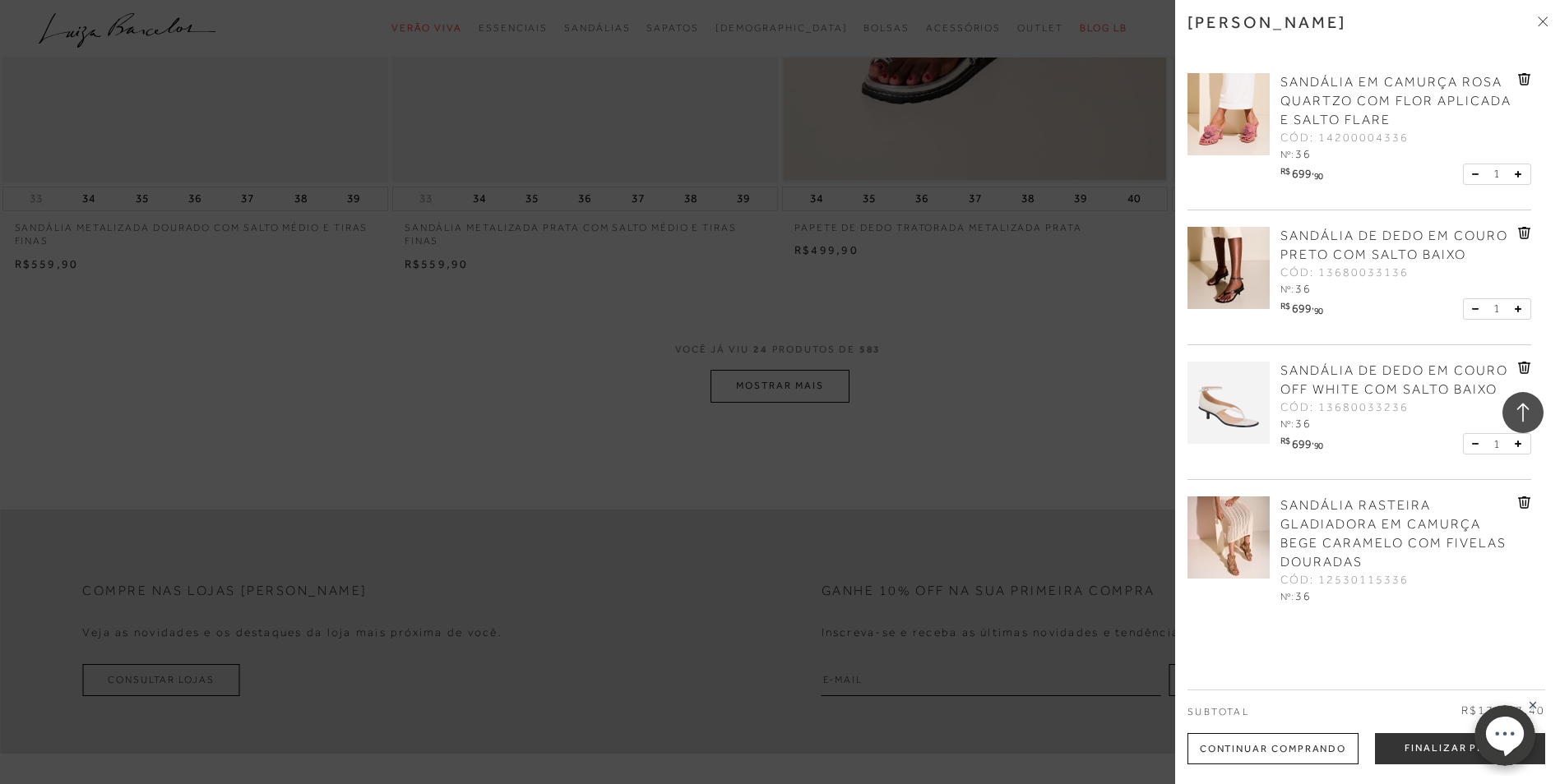
click at [1339, 98] on span "SANDÁLIA EM CAMURÇA ROSA QUARTZO COM FLOR APLICADA E SALTO FLARE" at bounding box center [1396, 101] width 231 height 53
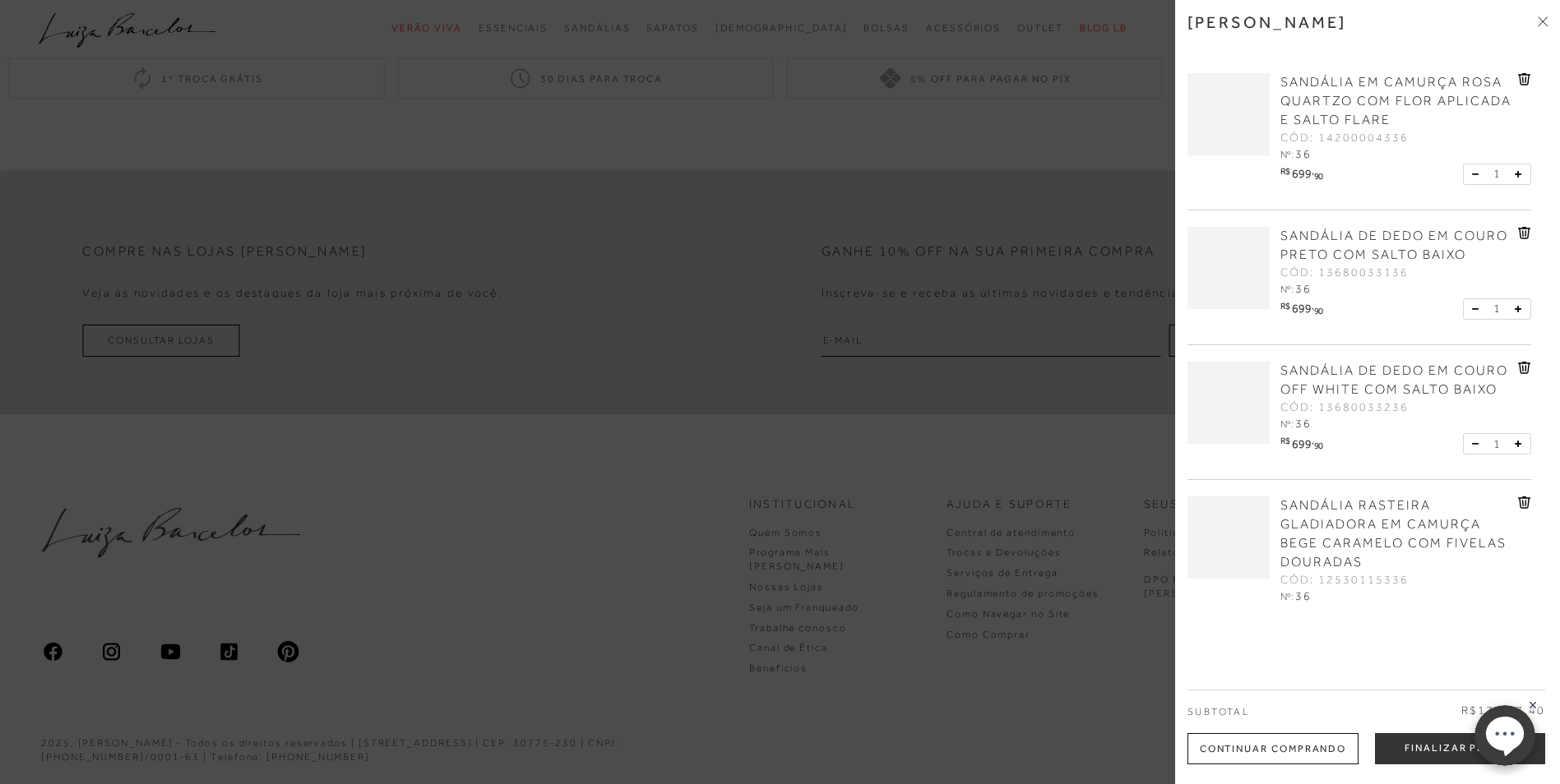
click at [586, 299] on div at bounding box center [780, 392] width 1560 height 784
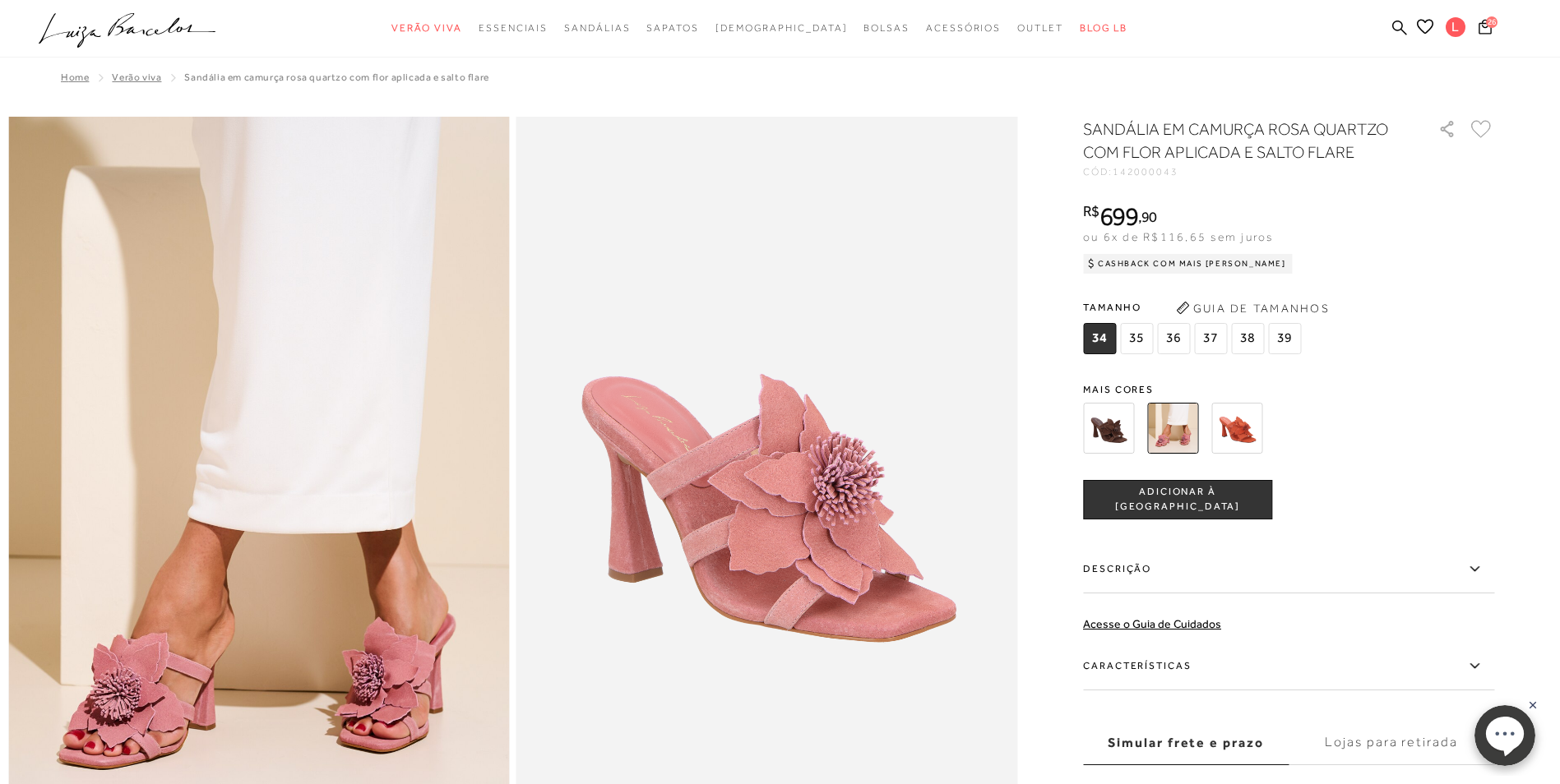
click at [1174, 338] on span "36" at bounding box center [1173, 339] width 33 height 31
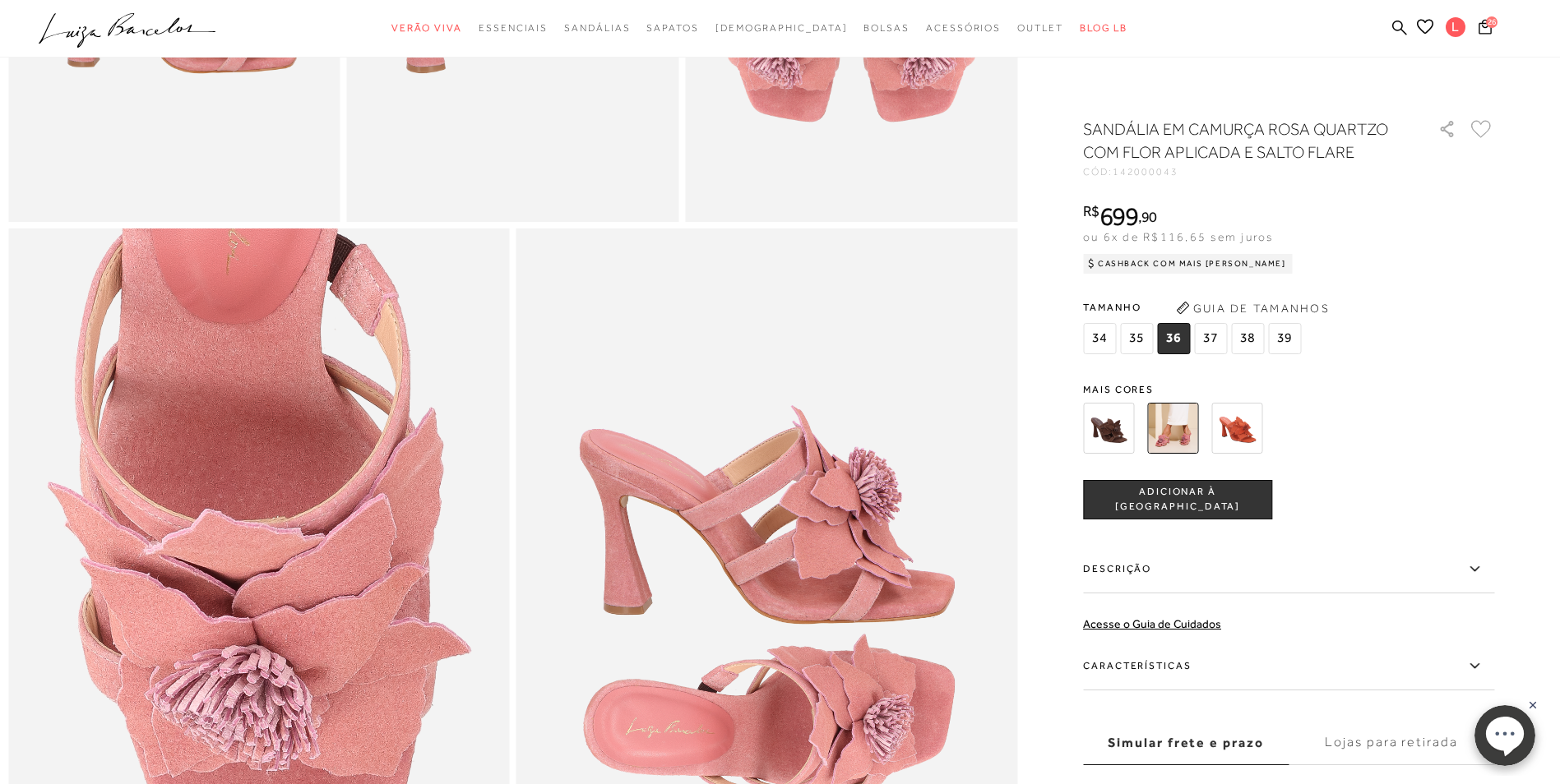
scroll to position [1562, 0]
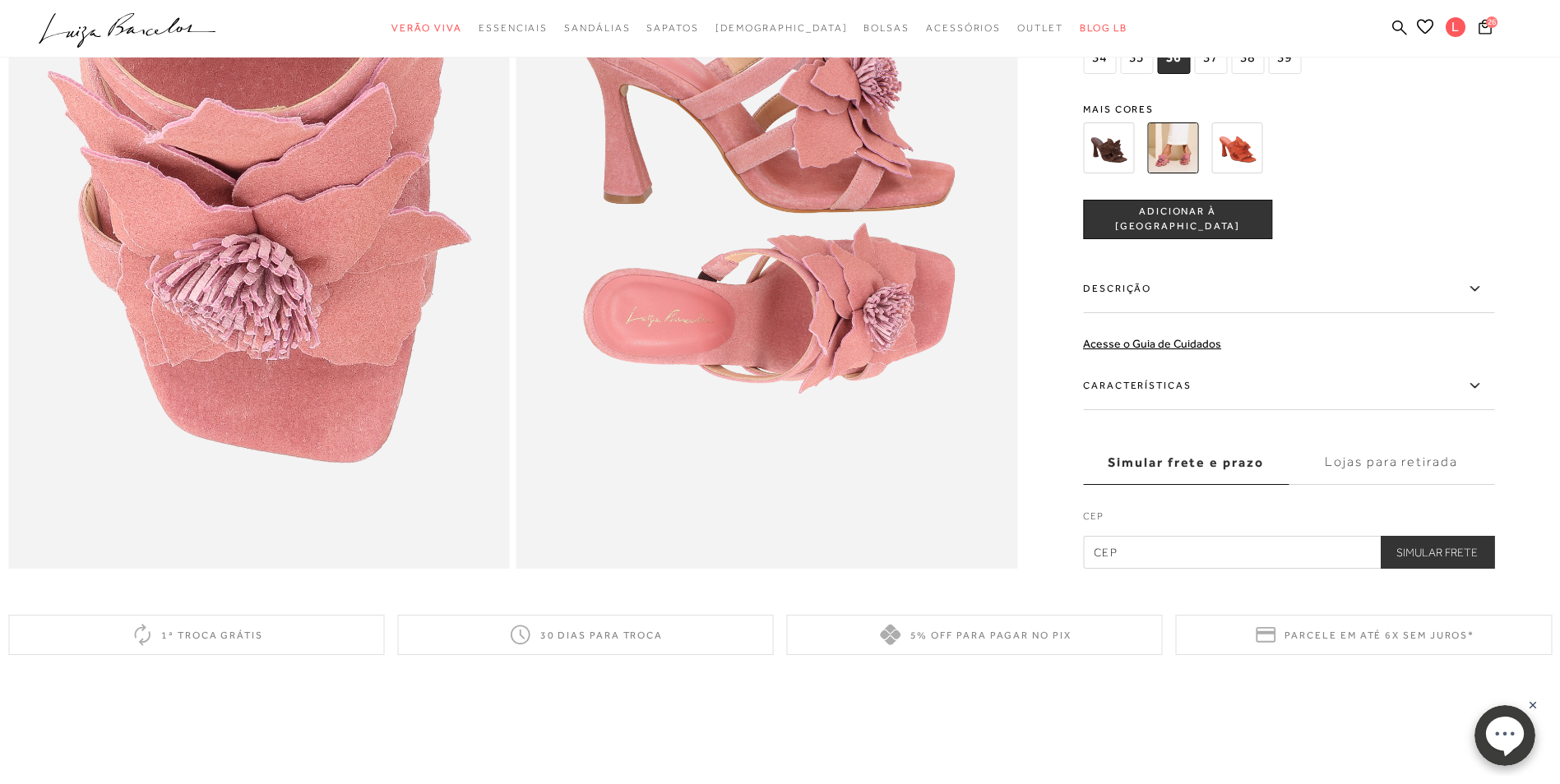
click at [1163, 569] on input "text" at bounding box center [1288, 552] width 411 height 33
type input "88705-710"
click at [1446, 569] on button "Simular Frete" at bounding box center [1437, 552] width 115 height 33
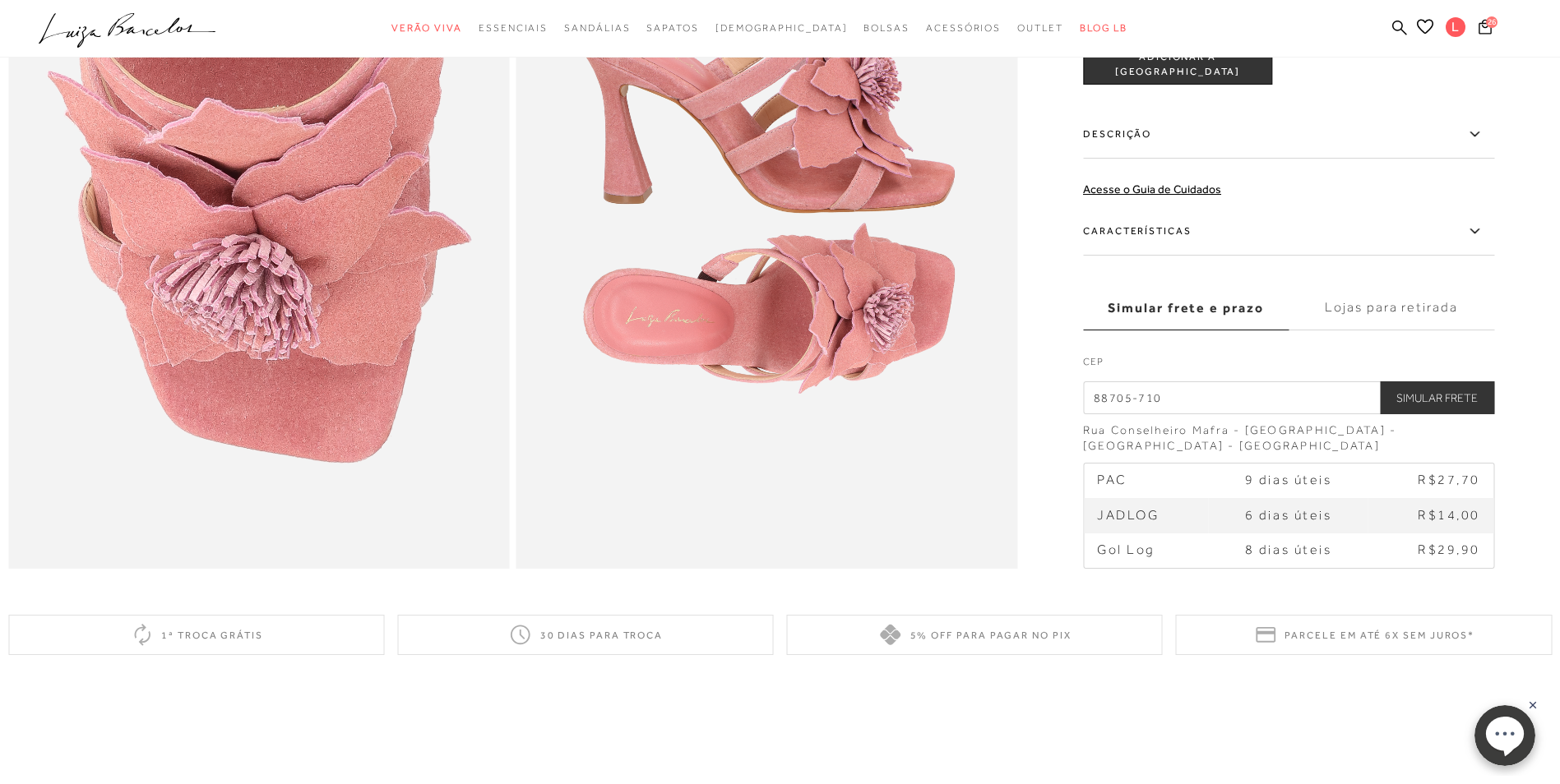
click at [1277, 523] on span "6 dias úteis" at bounding box center [1288, 515] width 87 height 15
click at [1117, 523] on span "JADLOG" at bounding box center [1127, 515] width 62 height 15
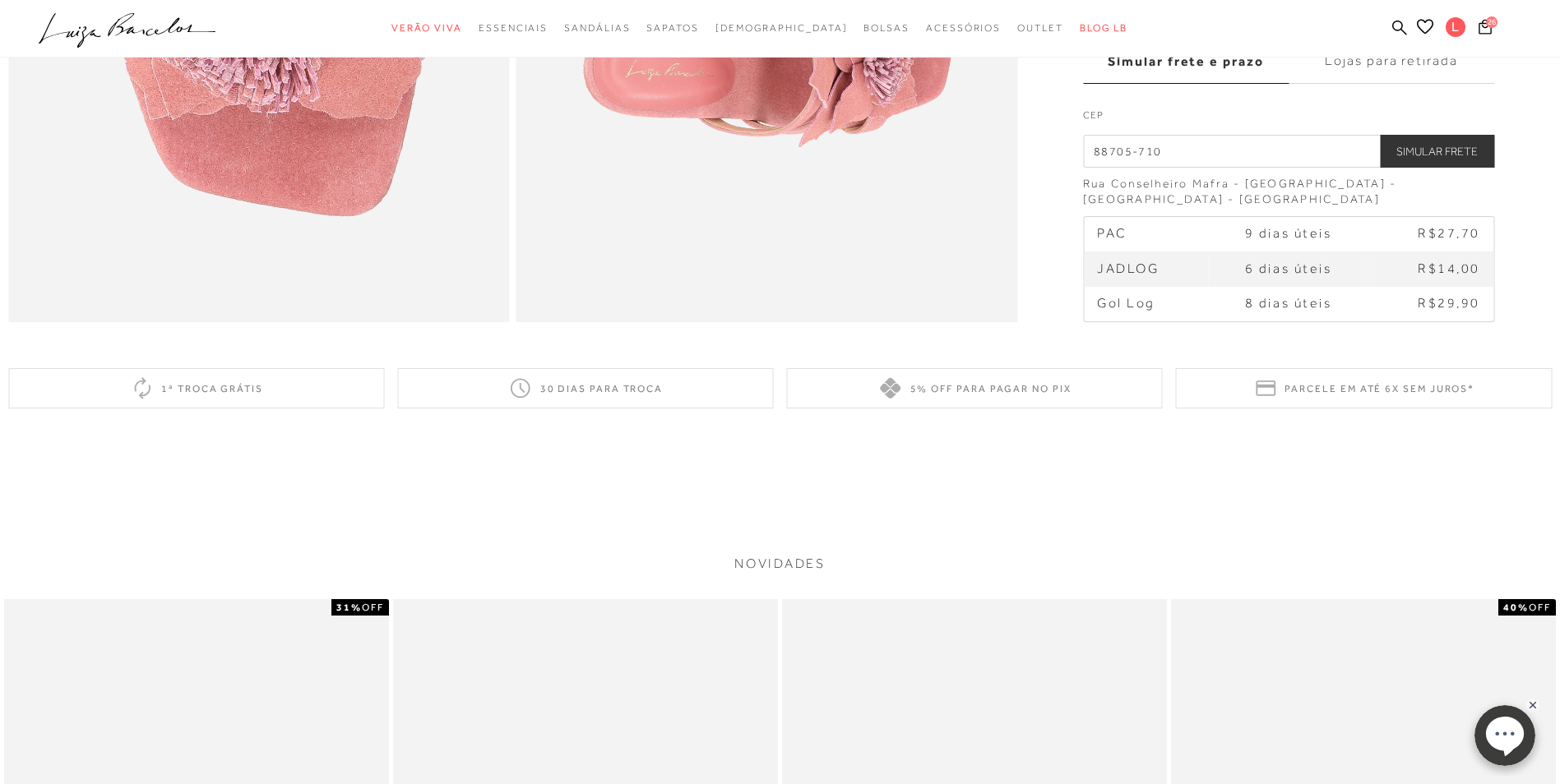
scroll to position [1890, 0]
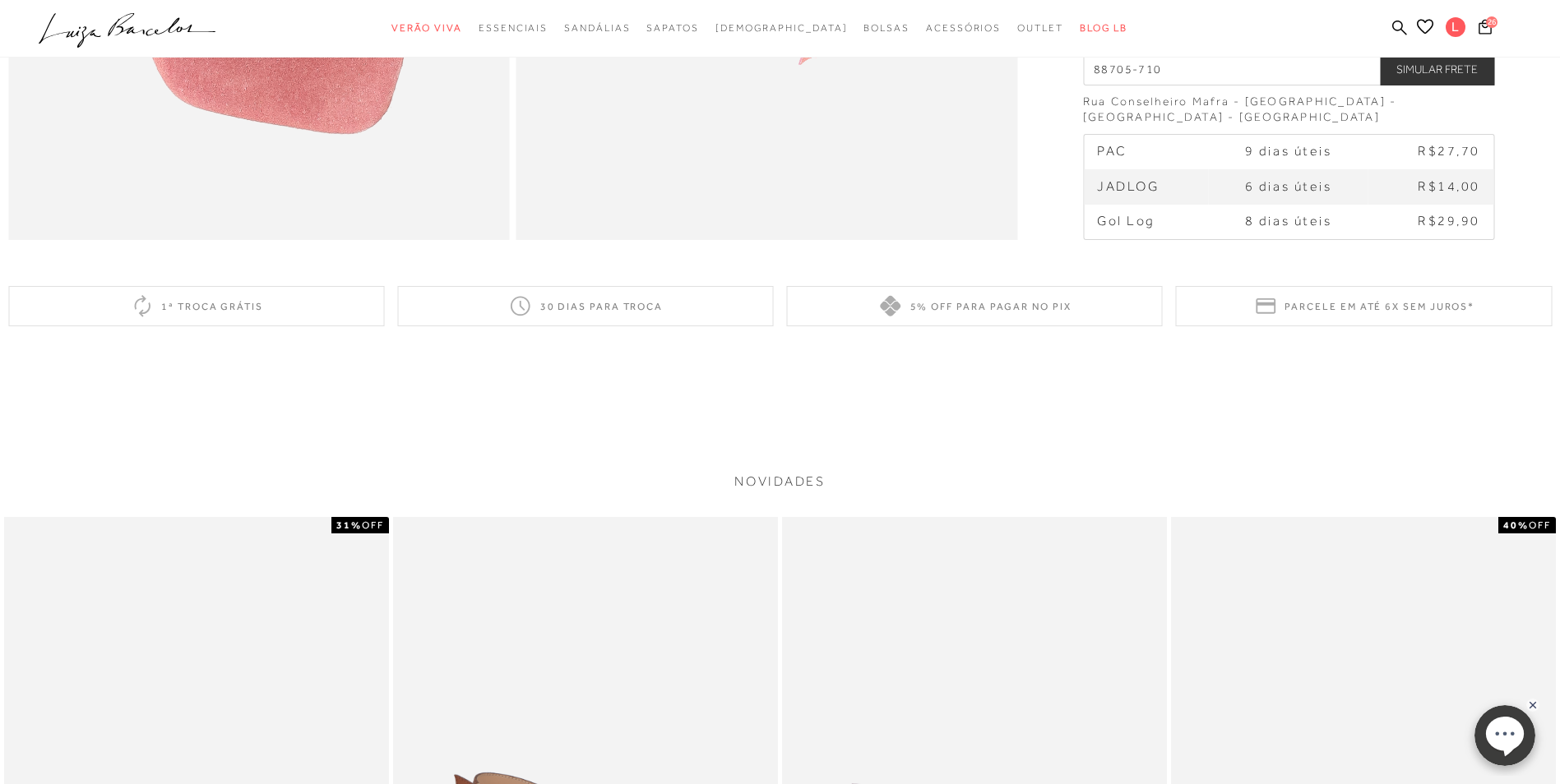
click at [957, 326] on div "5% off para pagar no PIX" at bounding box center [975, 306] width 376 height 40
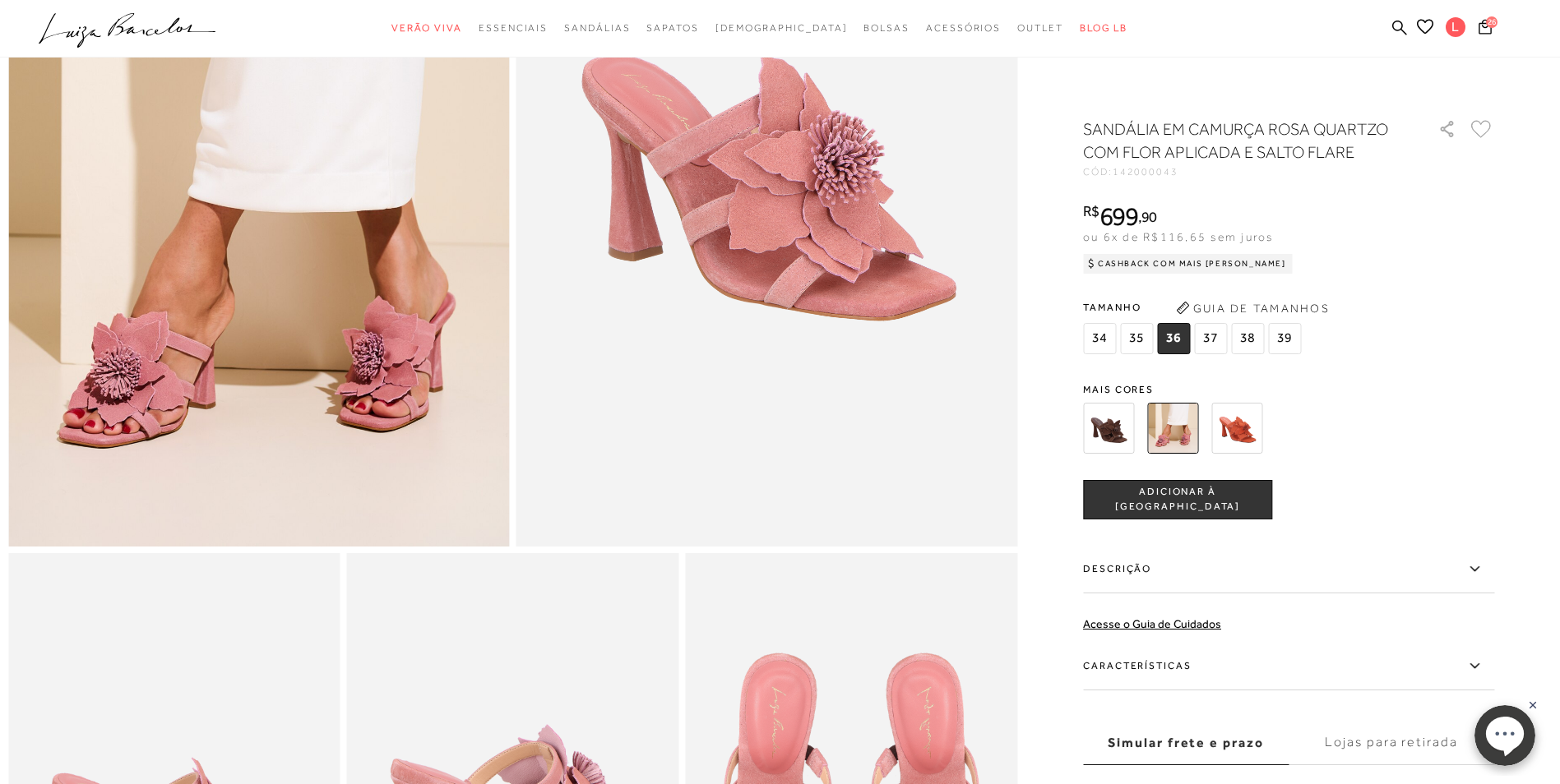
scroll to position [404, 0]
